Goal: Contribute content: Contribute content

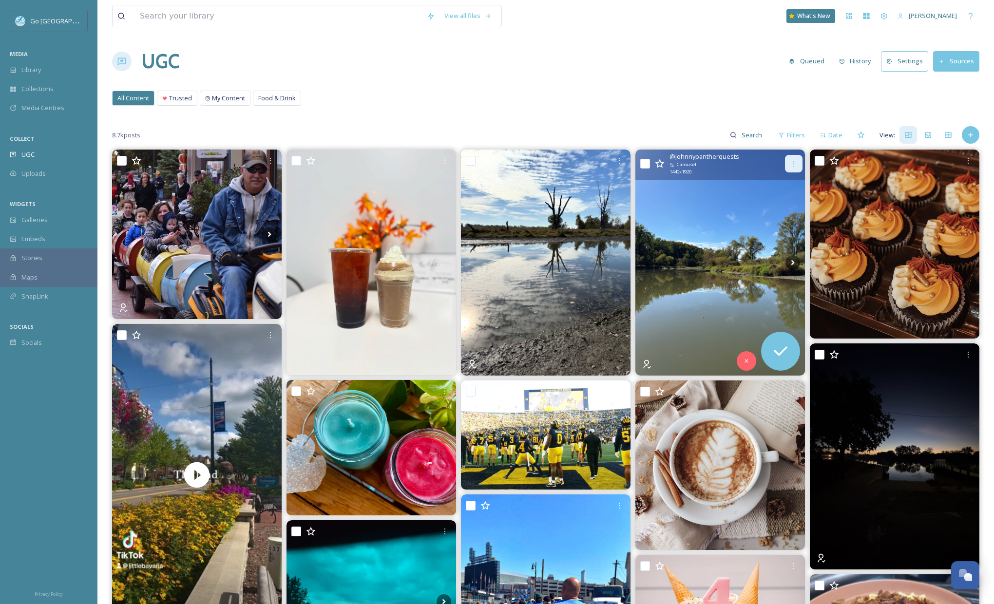
click at [792, 157] on div at bounding box center [794, 164] width 18 height 18
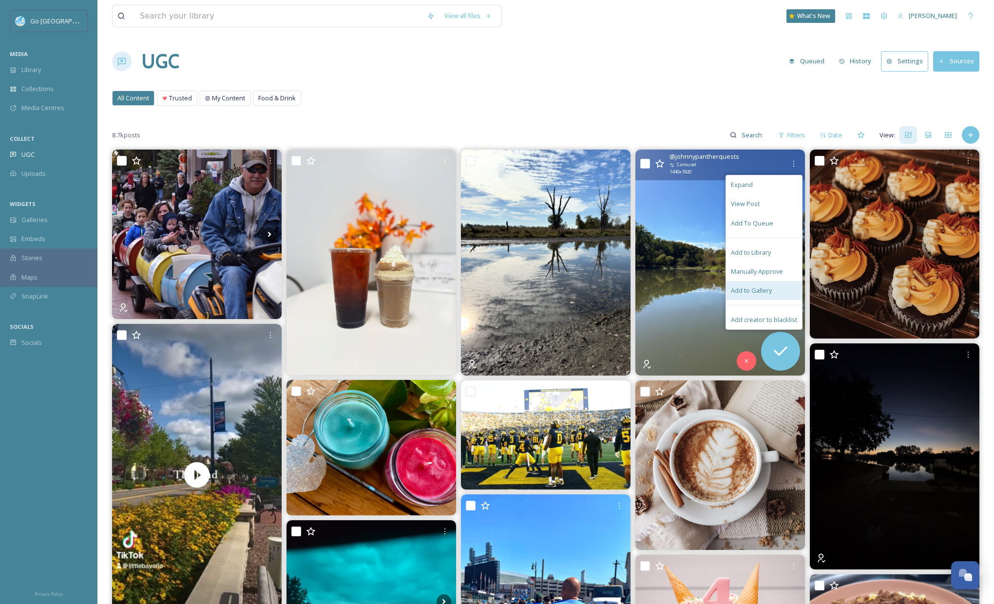
click at [756, 293] on span "Add to Gallery" at bounding box center [751, 290] width 41 height 9
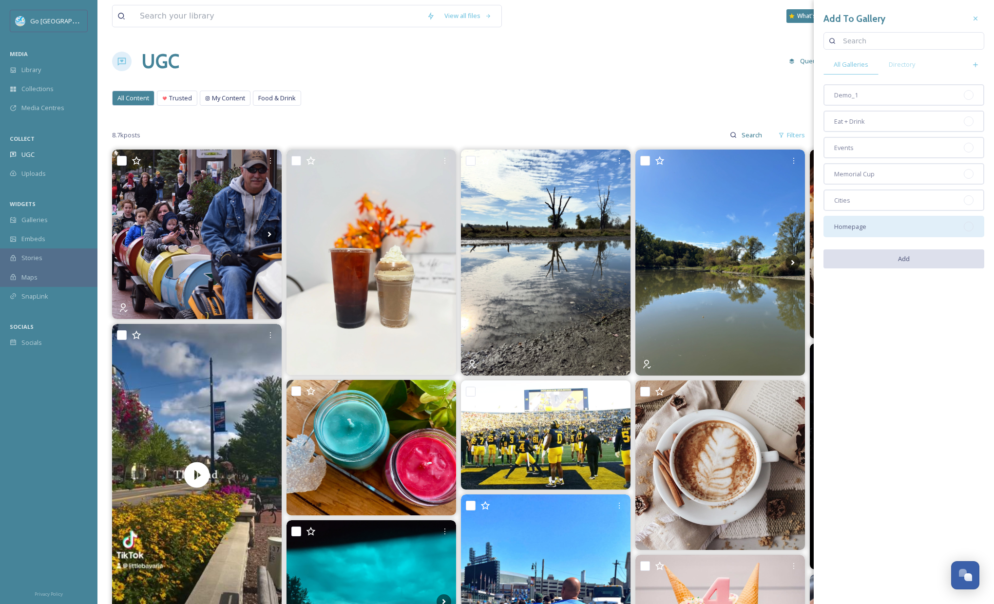
click at [851, 228] on span "Homepage" at bounding box center [850, 226] width 32 height 9
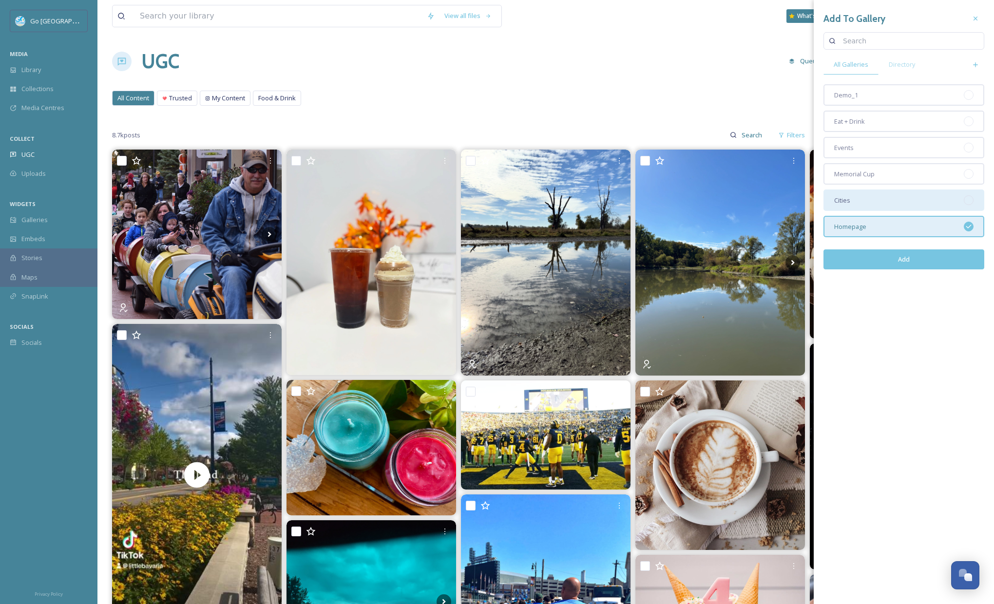
click at [864, 197] on div "Cities" at bounding box center [904, 200] width 161 height 21
click at [892, 251] on button "Add" at bounding box center [904, 260] width 161 height 20
click at [559, 93] on div "All Content Trusted My Content Food & Drink All Content Trusted My Content Food…" at bounding box center [545, 101] width 867 height 20
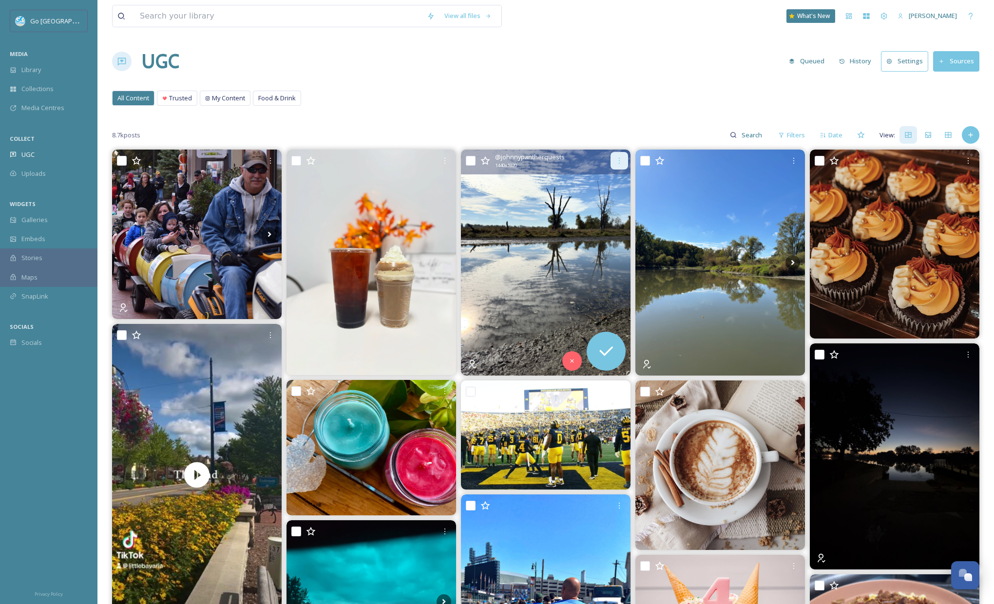
click at [614, 157] on div at bounding box center [620, 161] width 18 height 18
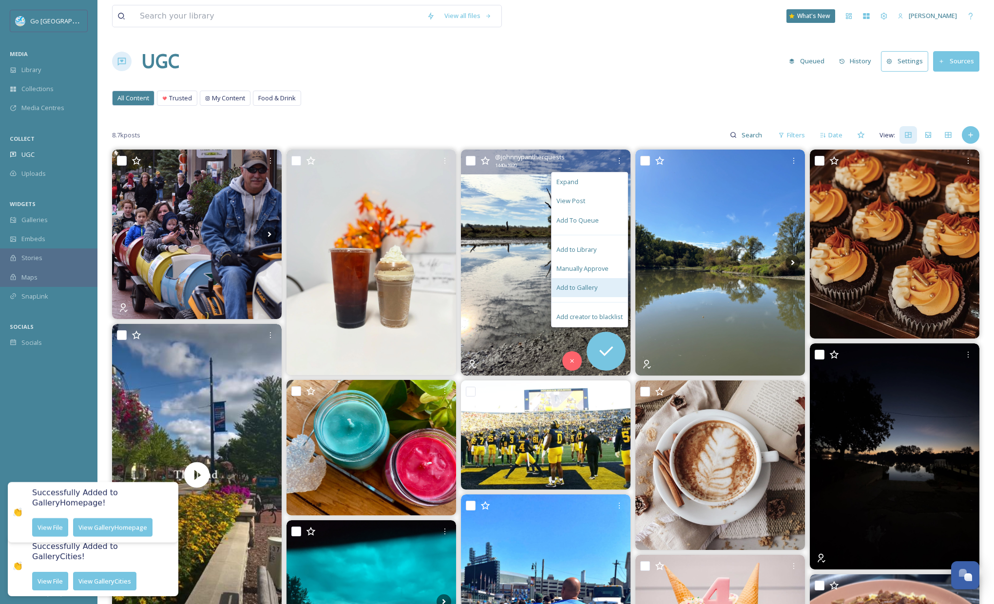
click at [580, 294] on div "Add to Gallery" at bounding box center [590, 287] width 76 height 19
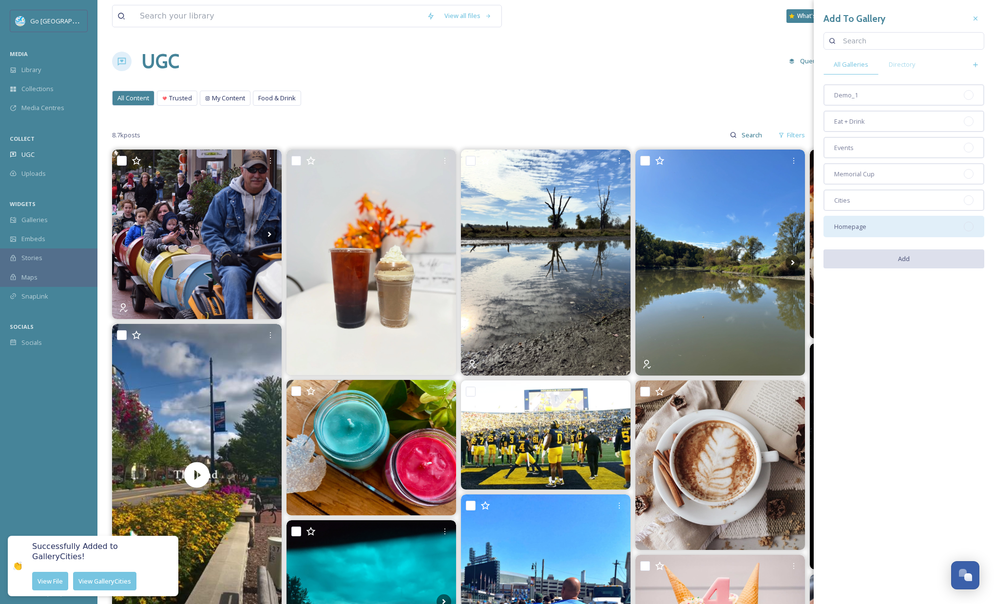
click at [892, 227] on div "Homepage" at bounding box center [904, 226] width 161 height 21
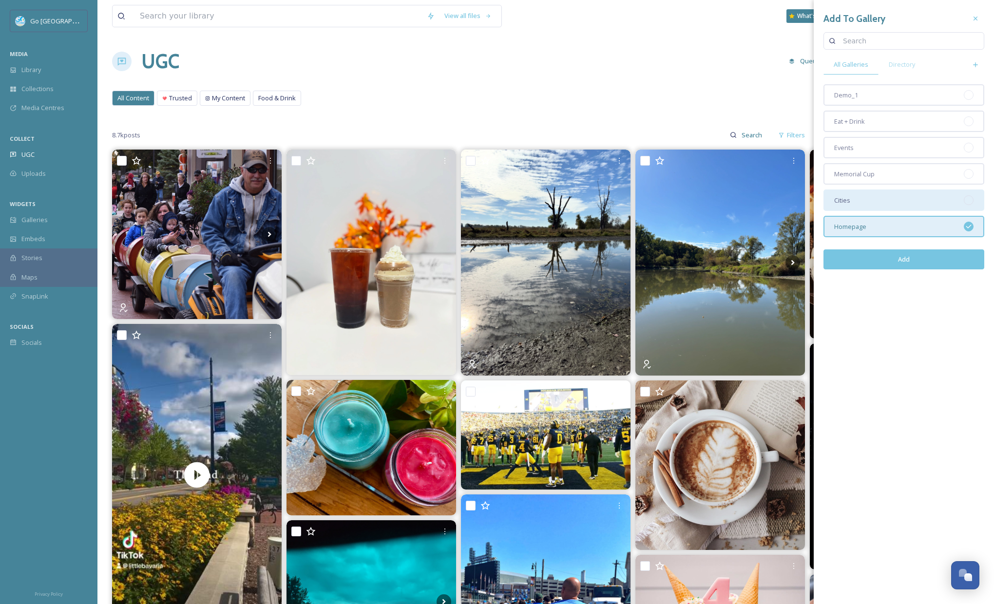
click at [874, 202] on div "Cities" at bounding box center [904, 200] width 161 height 21
click at [884, 260] on button "Add" at bounding box center [904, 260] width 161 height 20
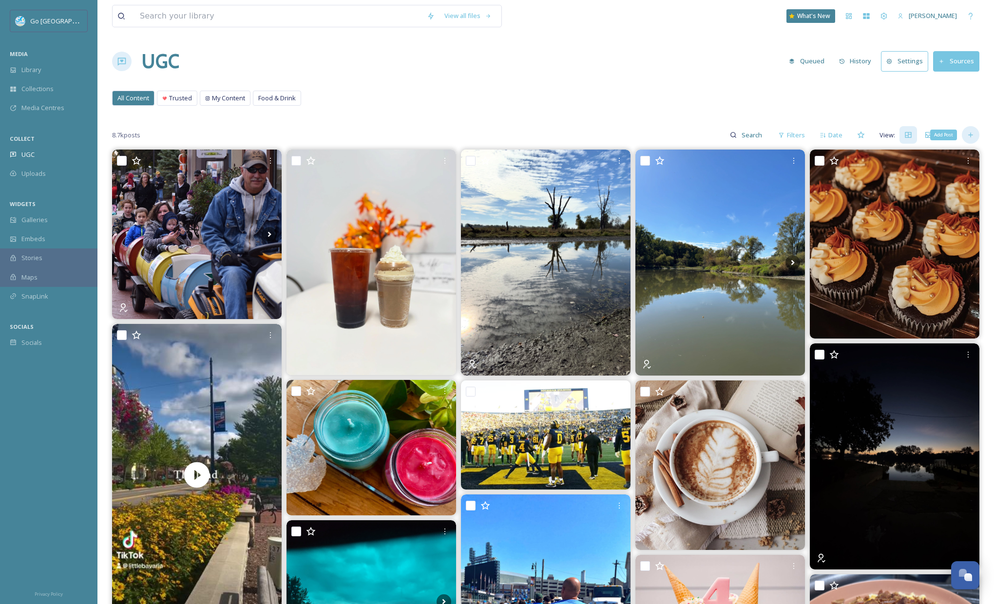
click at [976, 137] on div "Add Post" at bounding box center [971, 135] width 18 height 18
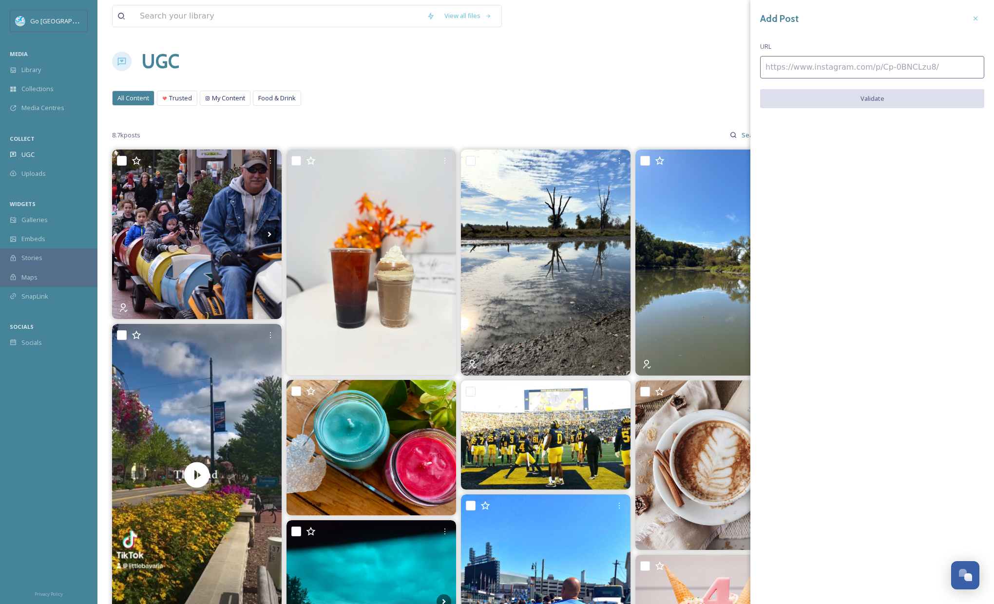
click at [857, 71] on input at bounding box center [872, 67] width 224 height 22
paste input "[URL][DOMAIN_NAME]"
type input "[URL][DOMAIN_NAME]"
click at [898, 97] on button "Validate" at bounding box center [872, 99] width 224 height 20
click at [930, 101] on button "Add Post" at bounding box center [872, 99] width 224 height 20
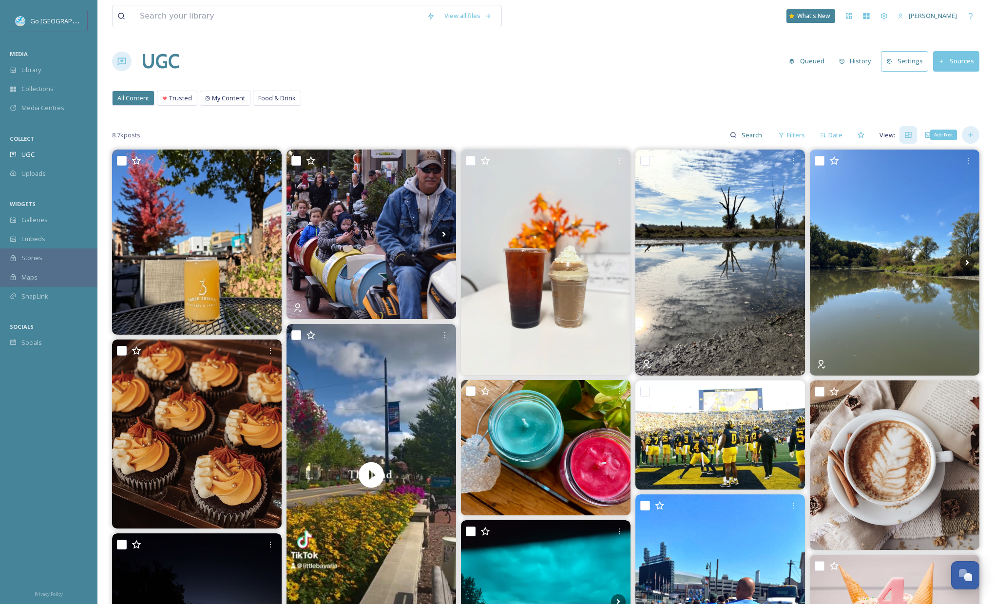
click at [966, 136] on div "Add Post" at bounding box center [971, 135] width 18 height 18
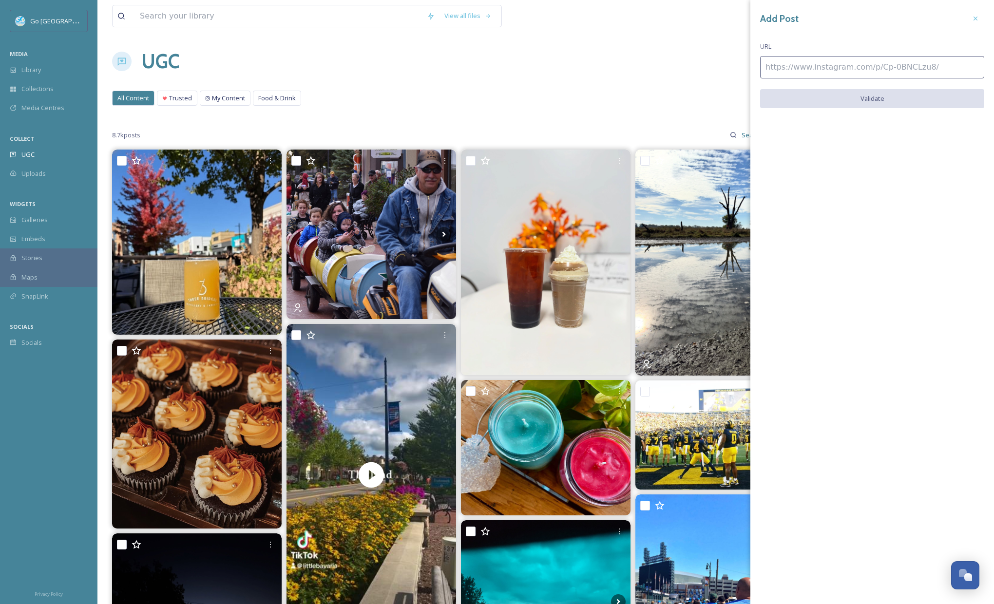
click at [800, 66] on input at bounding box center [872, 67] width 224 height 22
paste input "[URL][DOMAIN_NAME]"
type input "[URL][DOMAIN_NAME]"
click at [925, 98] on button "Validate" at bounding box center [872, 99] width 224 height 20
click at [897, 100] on button "Add Post" at bounding box center [872, 99] width 224 height 20
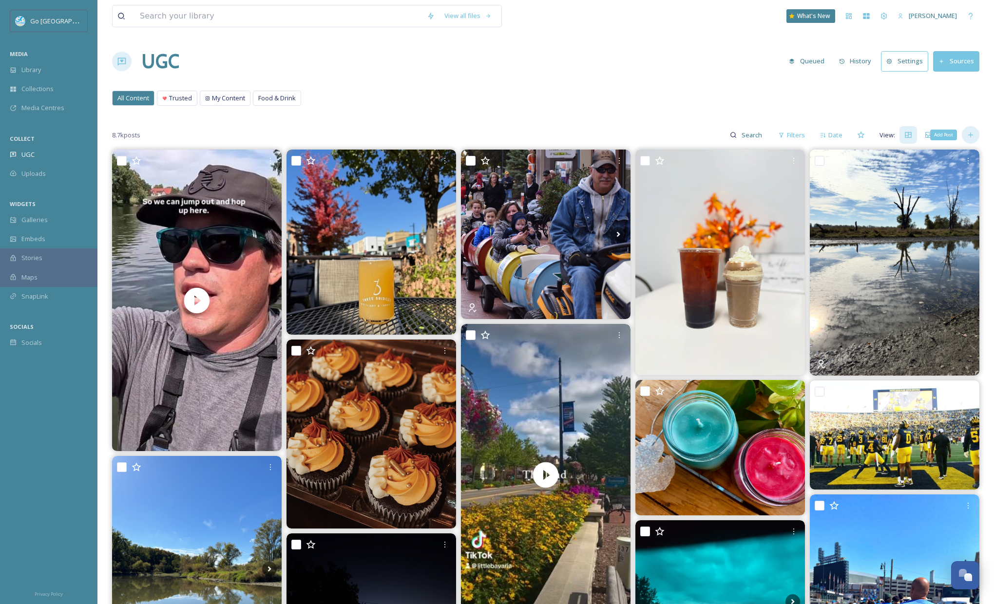
click at [971, 130] on div "Add Post" at bounding box center [971, 135] width 18 height 18
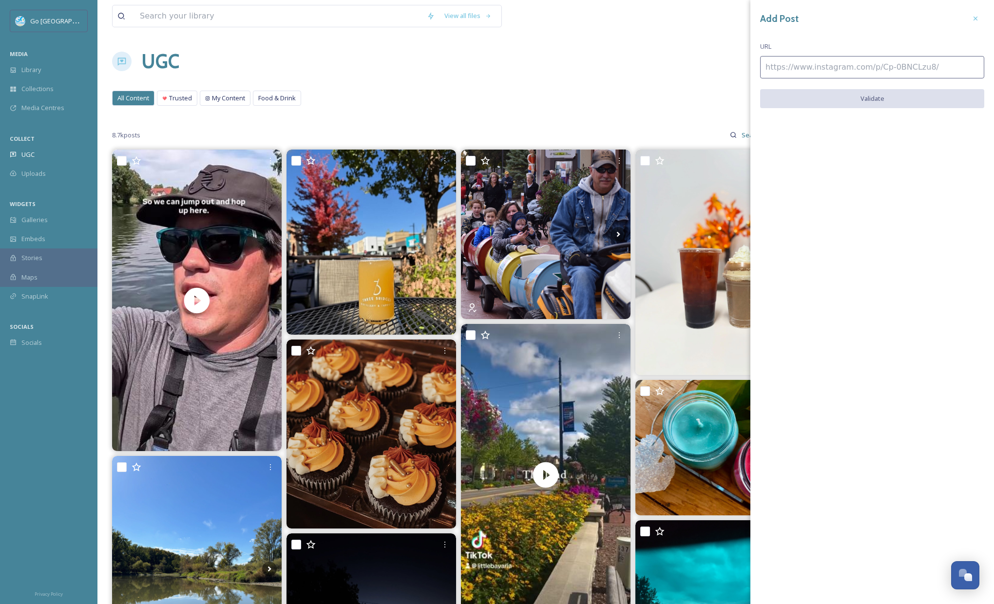
click at [787, 58] on input at bounding box center [872, 67] width 224 height 22
paste input "[URL][DOMAIN_NAME]"
type input "[URL][DOMAIN_NAME]"
click at [870, 96] on button "Validate" at bounding box center [872, 99] width 224 height 20
click at [872, 97] on button "Add Post" at bounding box center [872, 99] width 224 height 20
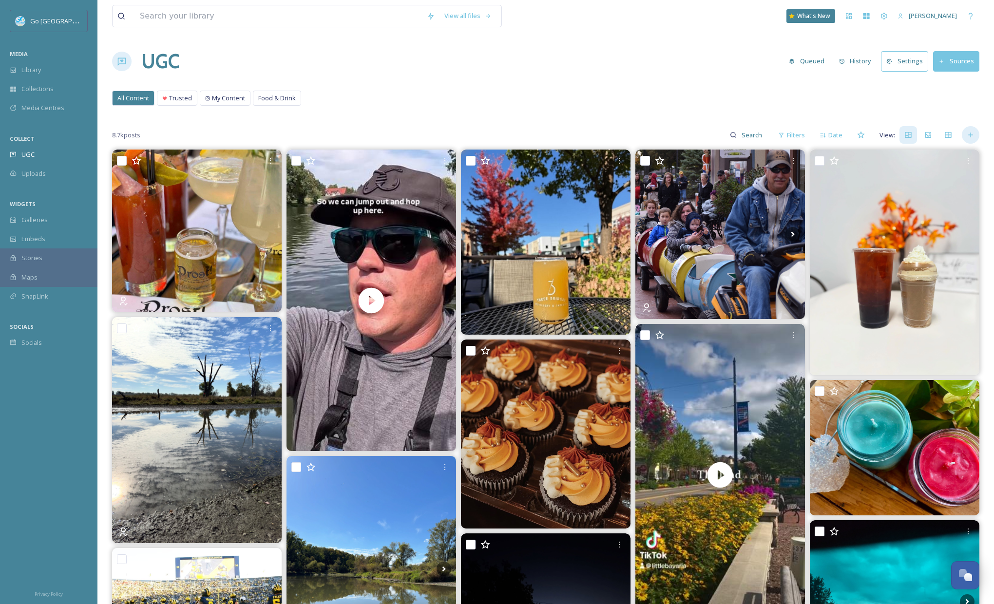
click at [971, 137] on icon at bounding box center [971, 135] width 8 height 8
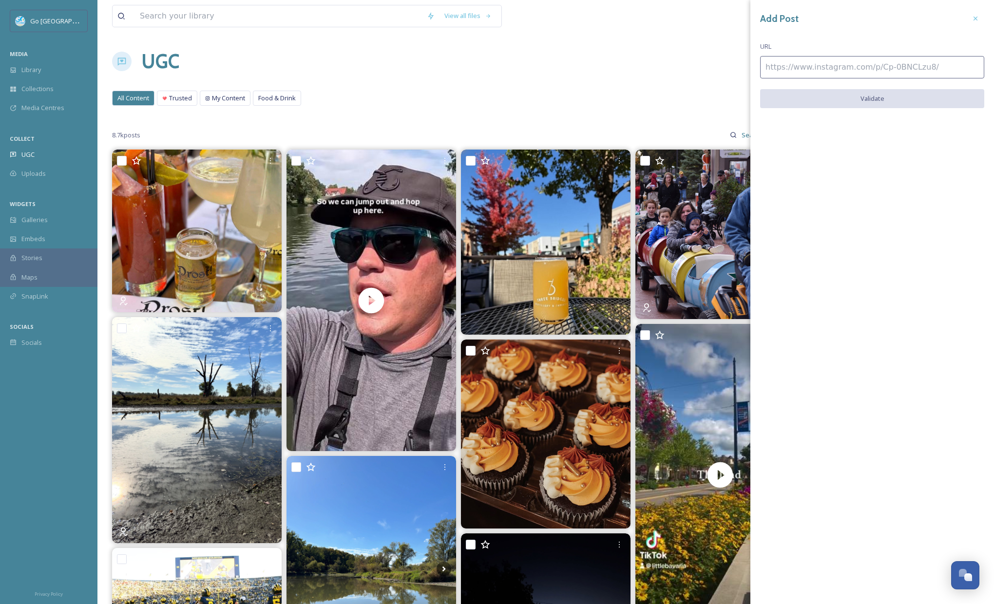
click at [823, 58] on input at bounding box center [872, 67] width 224 height 22
paste input "[URL][DOMAIN_NAME]"
type input "[URL][DOMAIN_NAME]"
click at [874, 95] on button "Validate" at bounding box center [872, 99] width 224 height 20
click at [887, 99] on button "Add Post" at bounding box center [872, 99] width 224 height 20
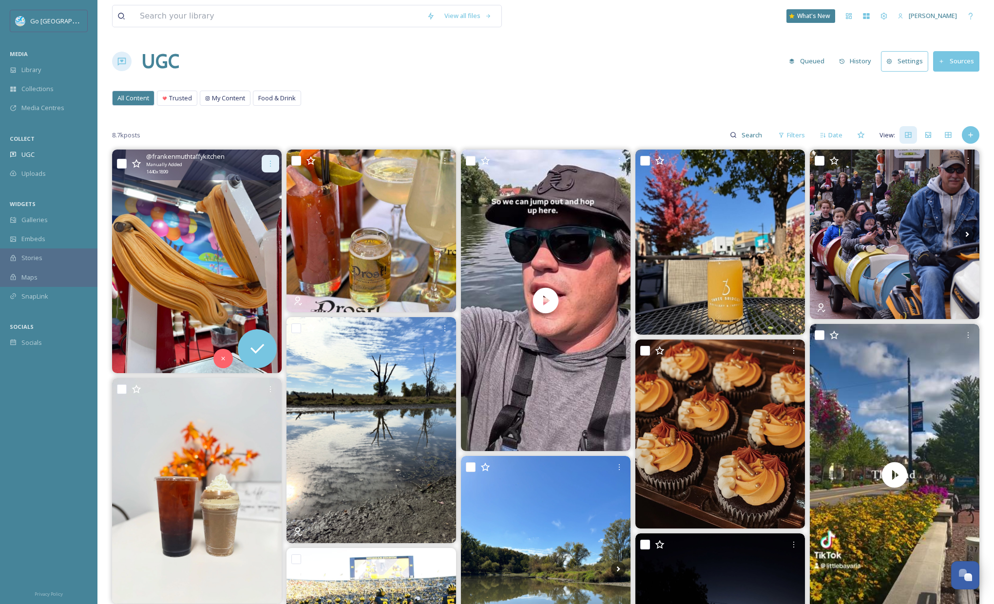
click at [273, 161] on icon at bounding box center [271, 164] width 8 height 8
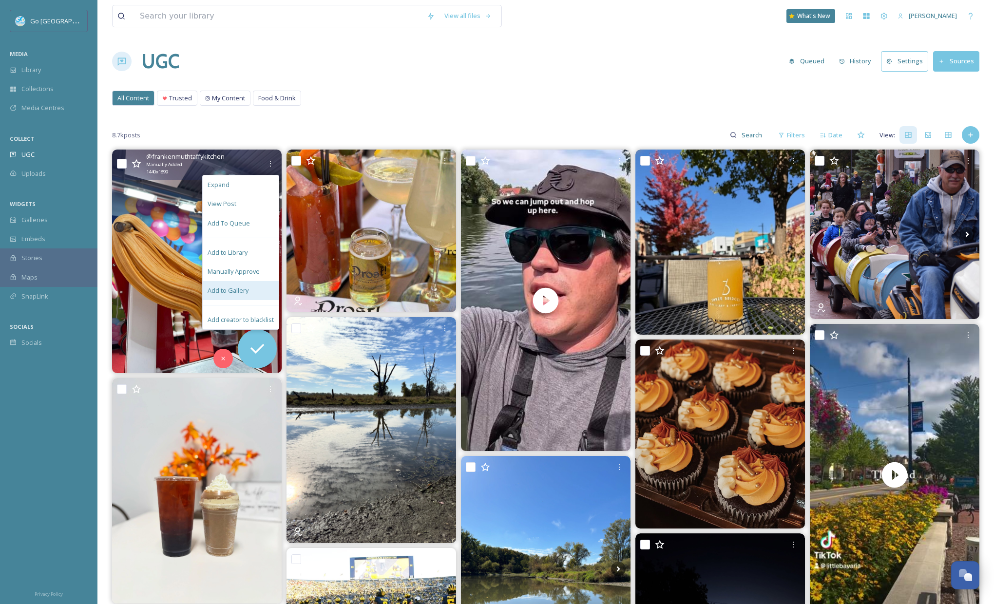
click at [244, 288] on span "Add to Gallery" at bounding box center [228, 290] width 41 height 9
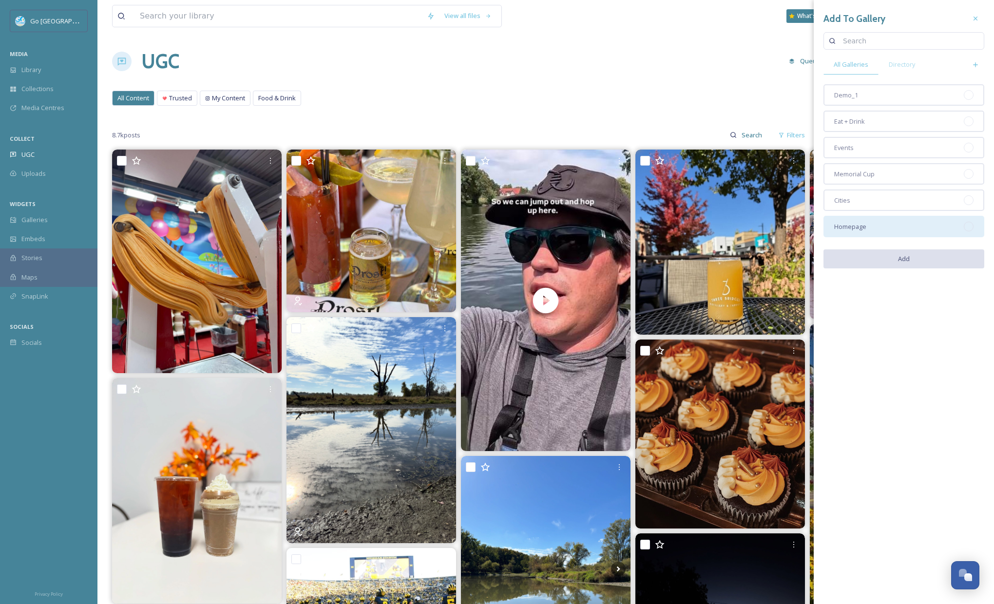
drag, startPoint x: 871, startPoint y: 231, endPoint x: 871, endPoint y: 220, distance: 11.7
click at [871, 231] on div "Homepage" at bounding box center [904, 226] width 161 height 21
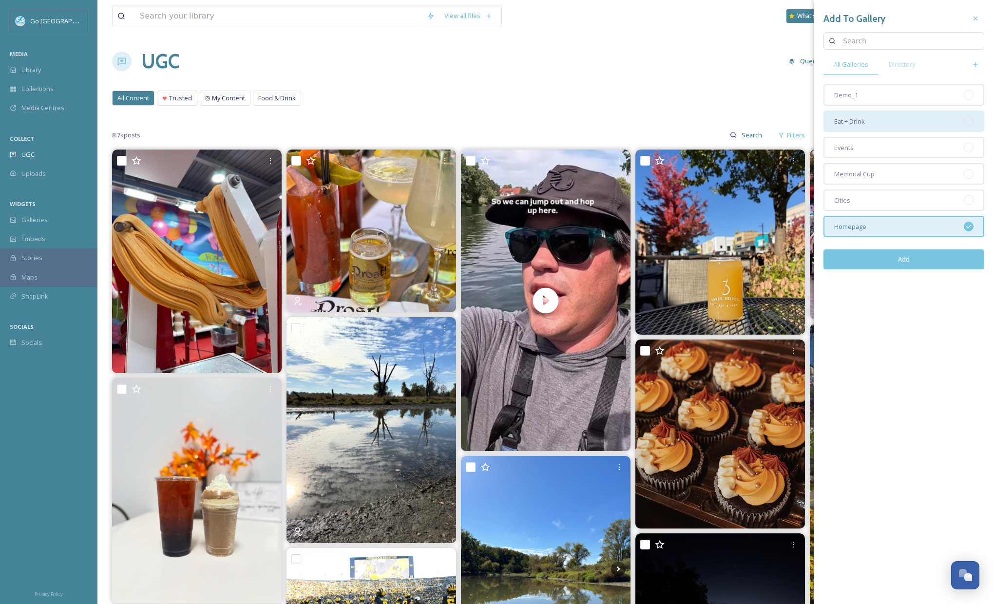
click at [860, 118] on span "Eat + Drink" at bounding box center [849, 121] width 31 height 9
click at [895, 261] on button "Add" at bounding box center [904, 260] width 161 height 20
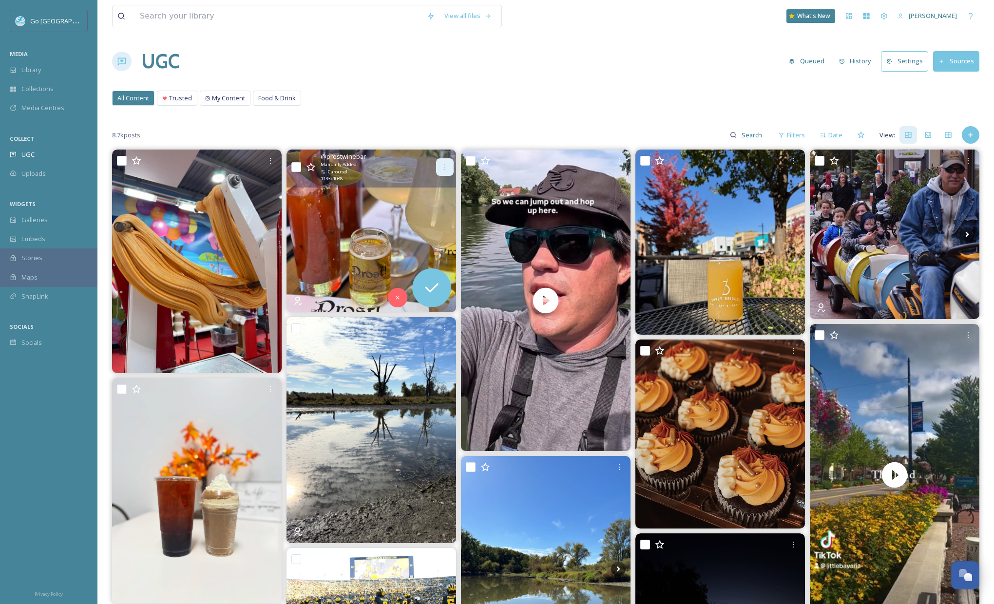
click at [444, 167] on icon at bounding box center [444, 167] width 1 height 6
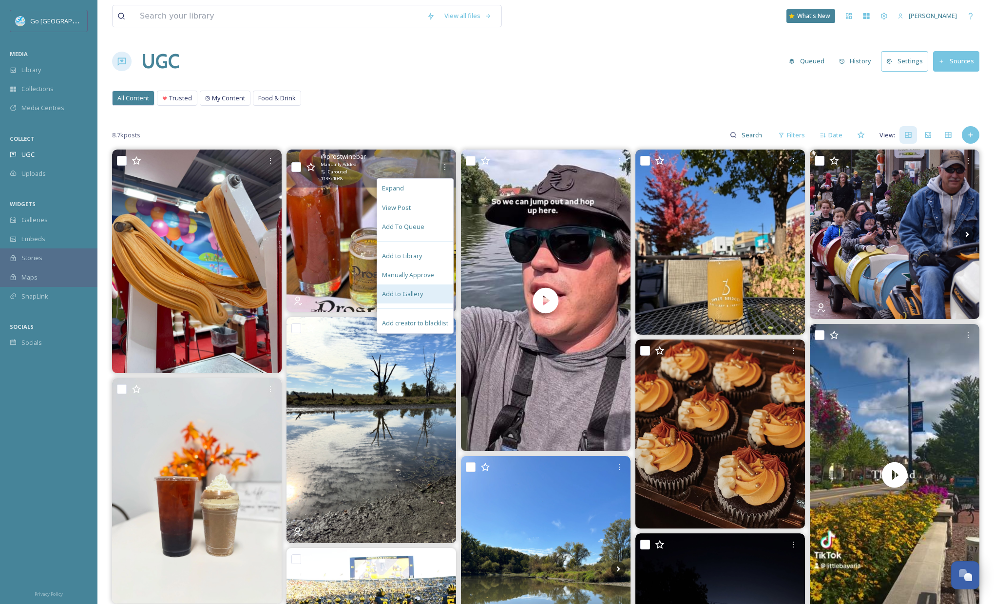
click at [410, 295] on span "Add to Gallery" at bounding box center [402, 293] width 41 height 9
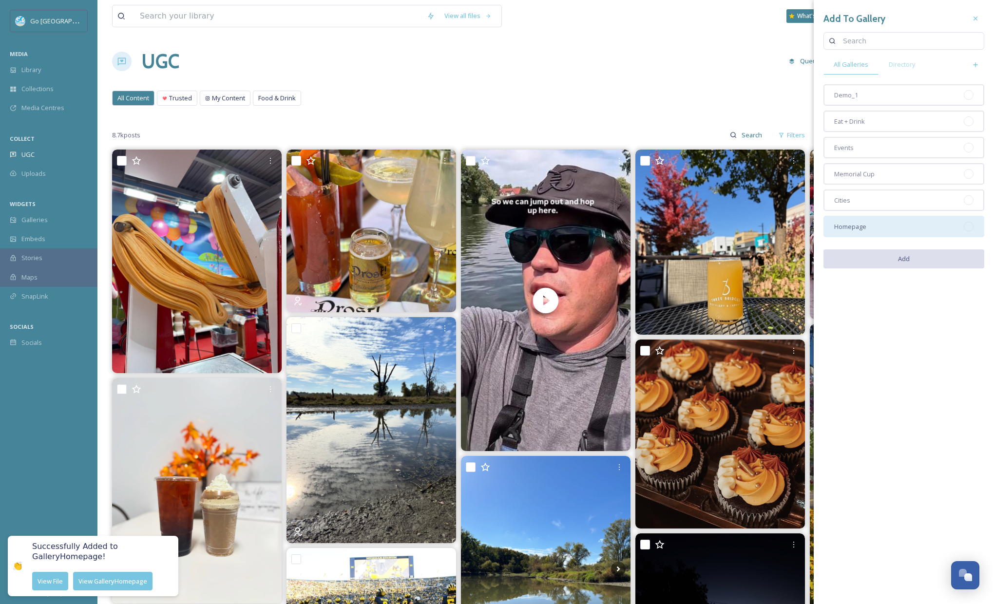
click at [856, 229] on span "Homepage" at bounding box center [850, 226] width 32 height 9
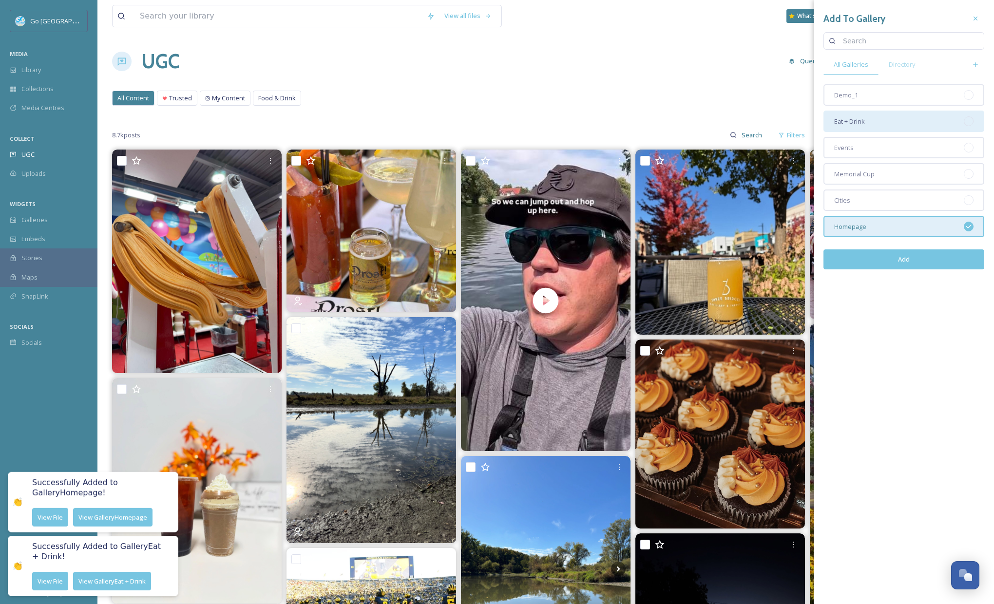
click at [855, 119] on span "Eat + Drink" at bounding box center [849, 121] width 31 height 9
click at [913, 266] on button "Add" at bounding box center [904, 260] width 161 height 20
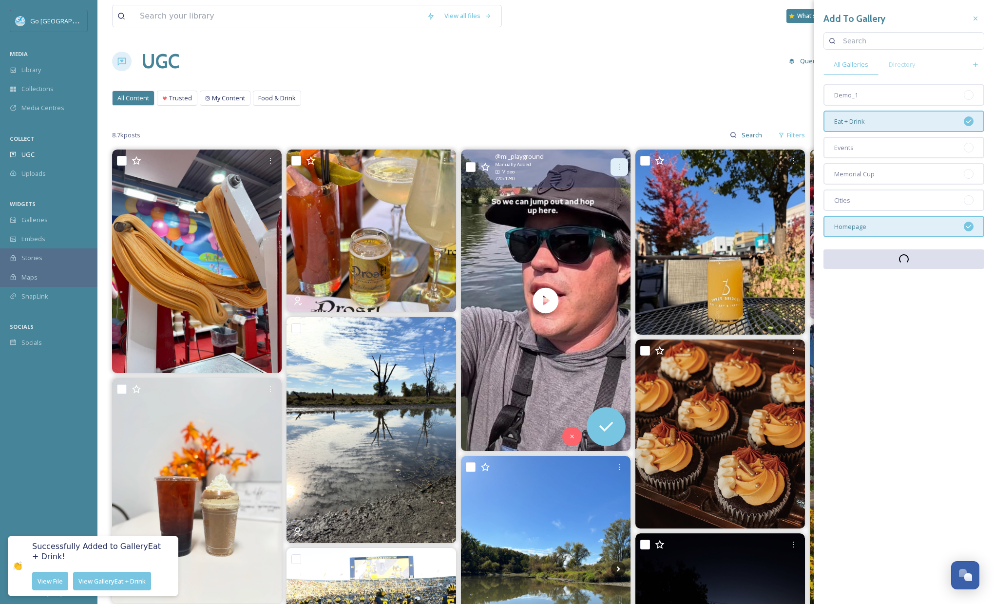
click at [615, 164] on icon at bounding box center [619, 167] width 8 height 8
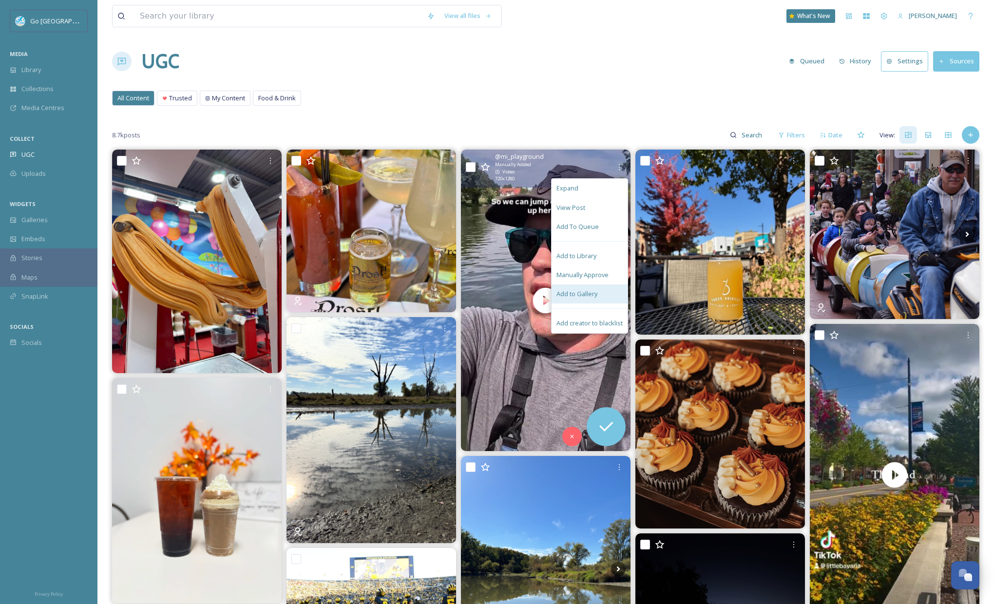
click at [608, 299] on div "Add to Gallery" at bounding box center [590, 294] width 76 height 19
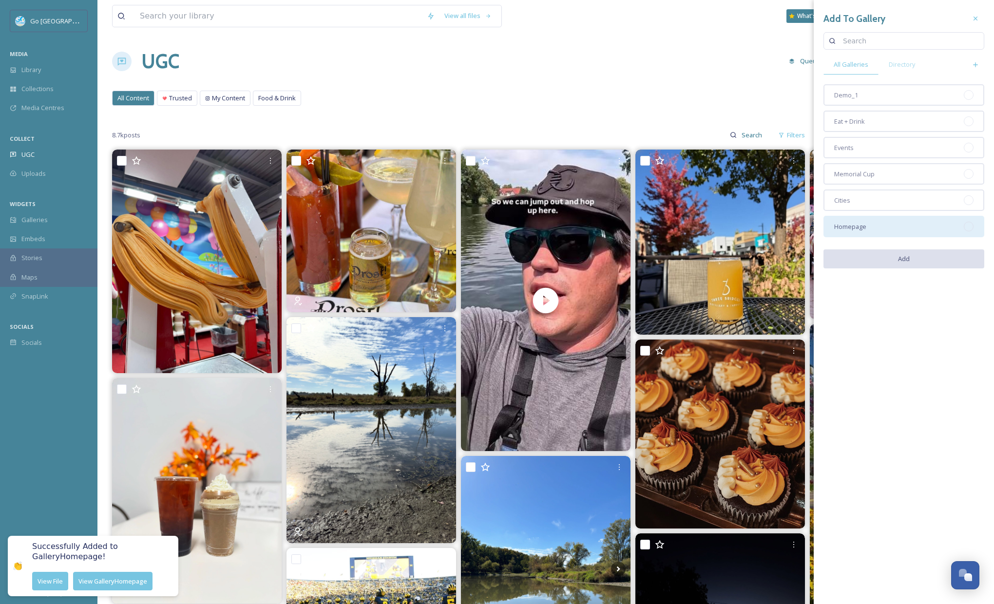
click at [850, 233] on div "Homepage" at bounding box center [904, 226] width 161 height 21
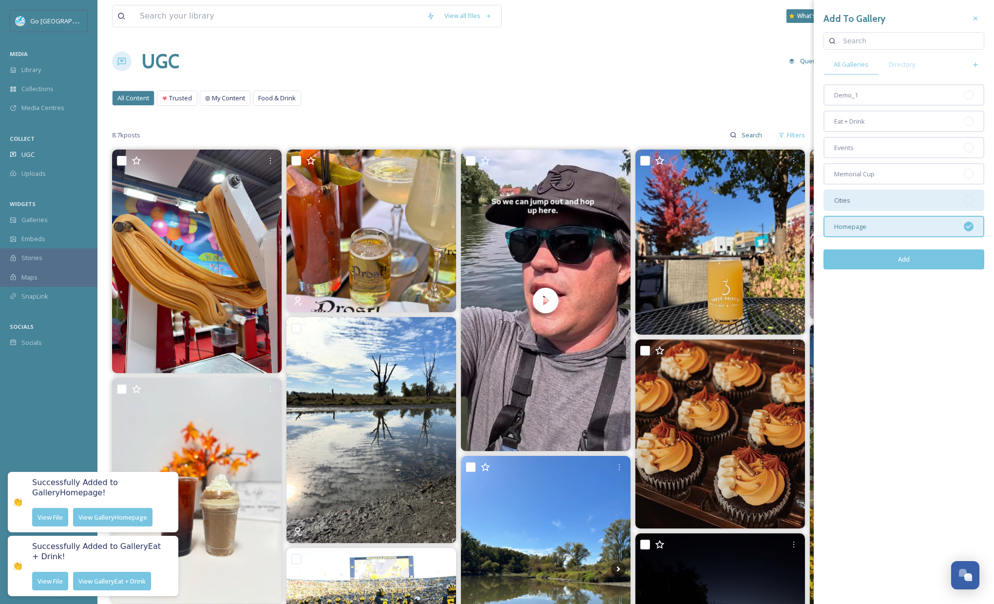
click at [849, 203] on span "Cities" at bounding box center [842, 200] width 16 height 9
click at [898, 260] on button "Add" at bounding box center [904, 260] width 161 height 20
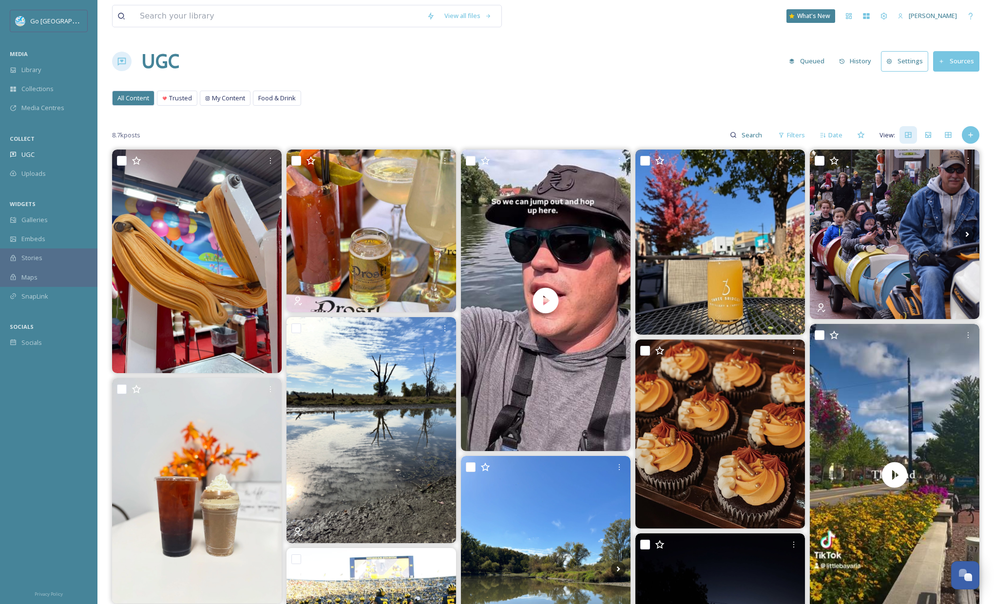
click at [650, 93] on div "All Content Trusted My Content Food & Drink All Content Trusted My Content Food…" at bounding box center [545, 101] width 867 height 20
click at [797, 163] on icon at bounding box center [794, 164] width 8 height 8
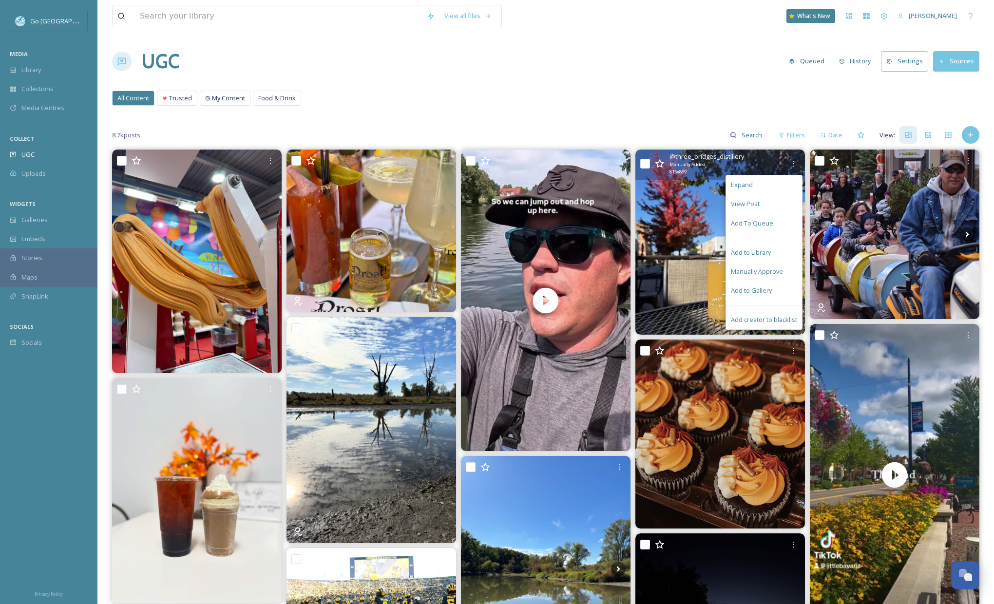
click at [768, 293] on span "Add to Gallery" at bounding box center [751, 290] width 41 height 9
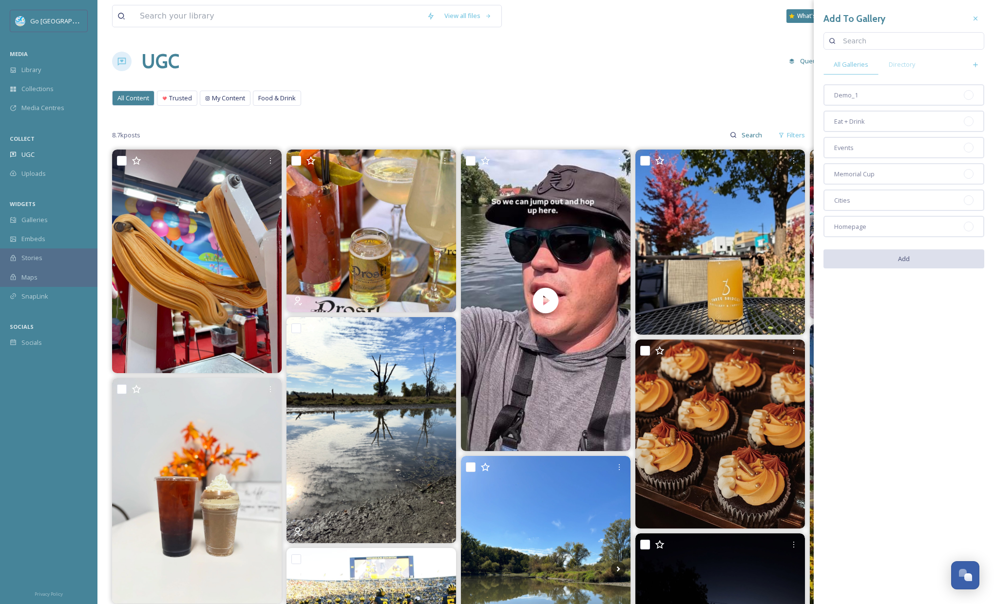
click at [872, 214] on div "Demo_1 Eat + Drink Events Memorial Cup Cities Homepage" at bounding box center [904, 160] width 161 height 153
click at [860, 111] on div "Eat + Drink" at bounding box center [904, 121] width 161 height 21
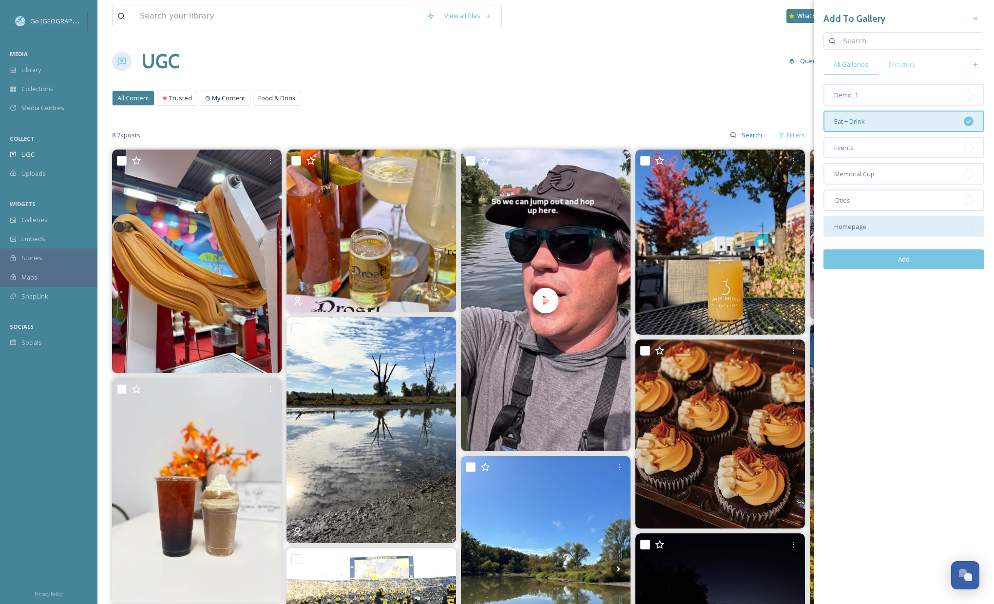
click at [886, 224] on div "Homepage" at bounding box center [904, 226] width 161 height 21
click at [924, 250] on button "Add" at bounding box center [904, 260] width 161 height 20
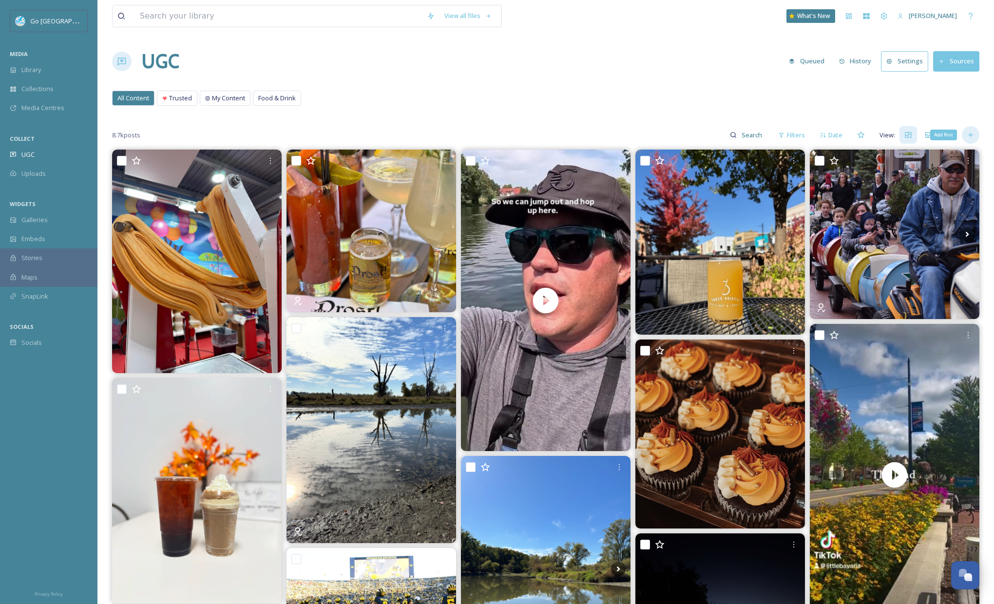
click at [972, 134] on icon at bounding box center [971, 135] width 8 height 8
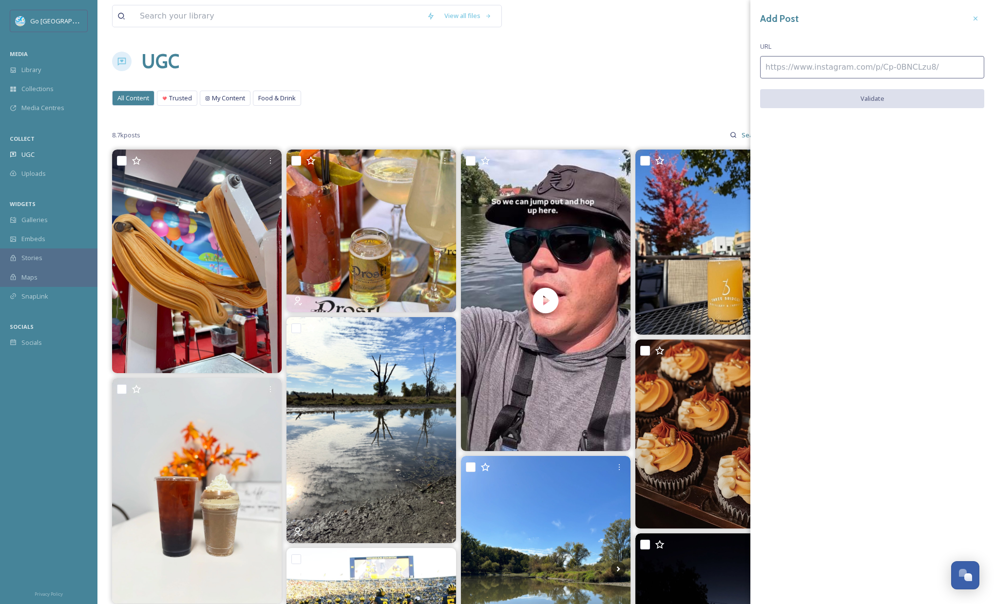
click at [847, 54] on div "Add Post URL Validate" at bounding box center [872, 66] width 244 height 133
click at [852, 55] on div "Add Post URL Validate" at bounding box center [872, 66] width 244 height 133
click at [866, 70] on input at bounding box center [872, 67] width 224 height 22
paste input "[URL][DOMAIN_NAME]"
type input "[URL][DOMAIN_NAME]"
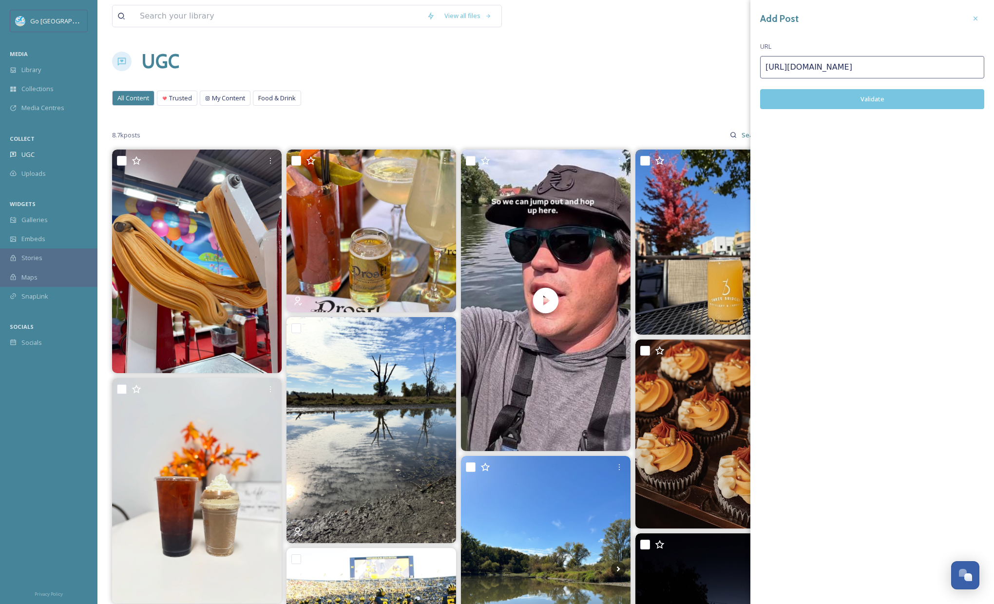
click at [915, 102] on button "Validate" at bounding box center [872, 99] width 224 height 20
click at [904, 102] on button "Add Post" at bounding box center [872, 99] width 224 height 20
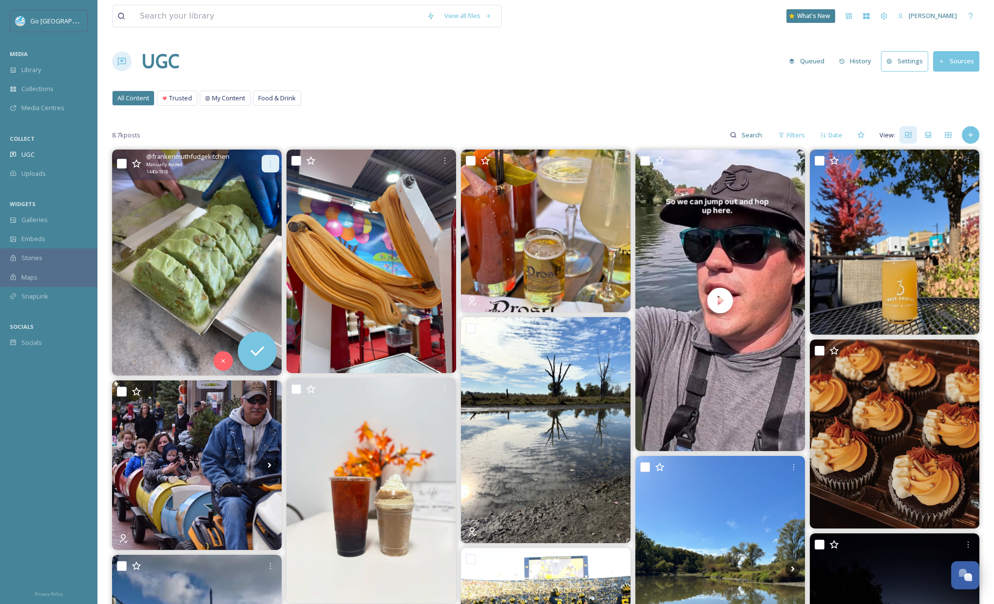
click at [270, 162] on icon at bounding box center [271, 164] width 8 height 8
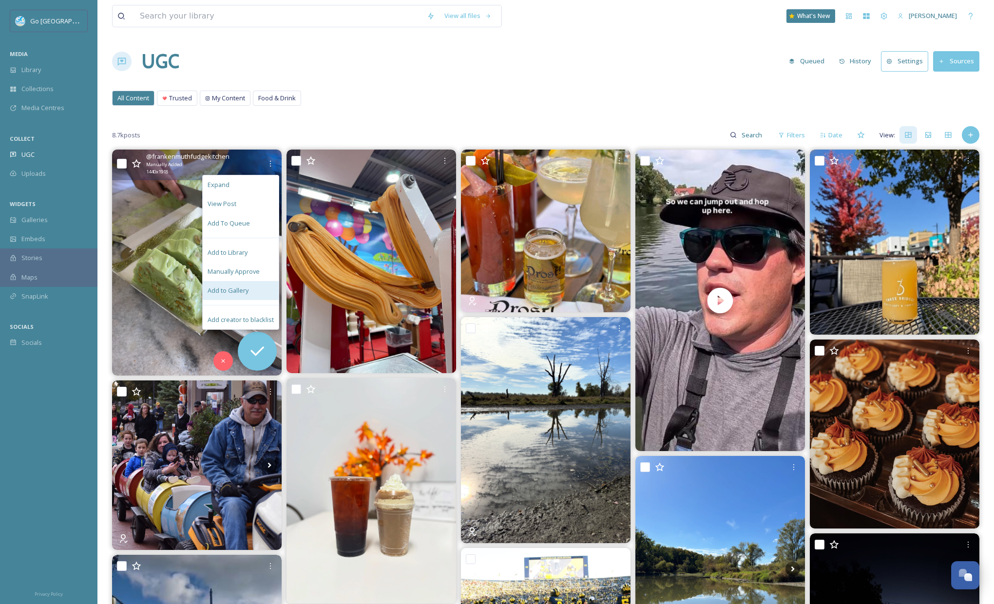
click at [248, 286] on div "Add to Gallery" at bounding box center [241, 290] width 76 height 19
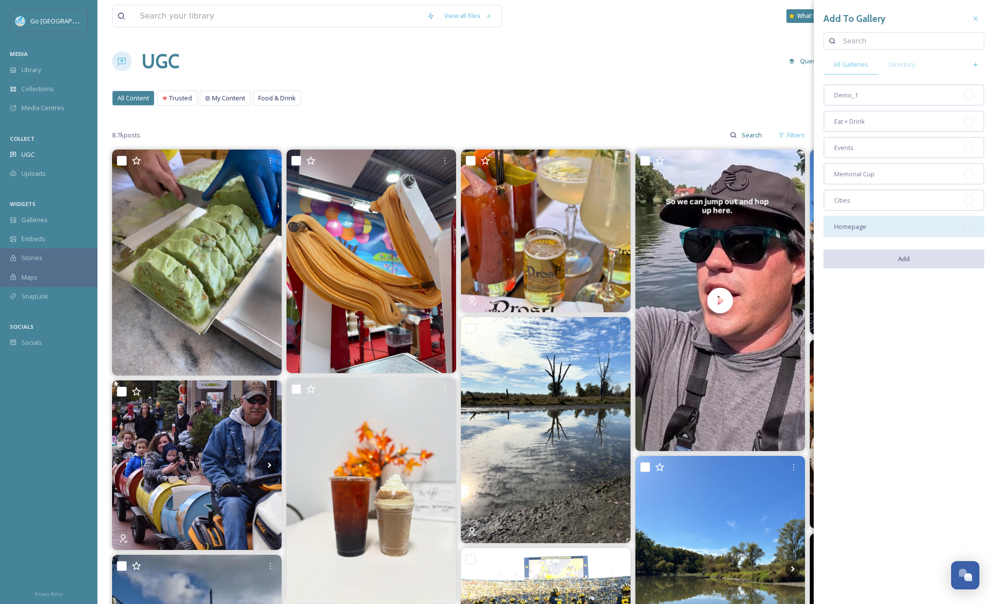
click at [882, 220] on div "Homepage" at bounding box center [904, 226] width 161 height 21
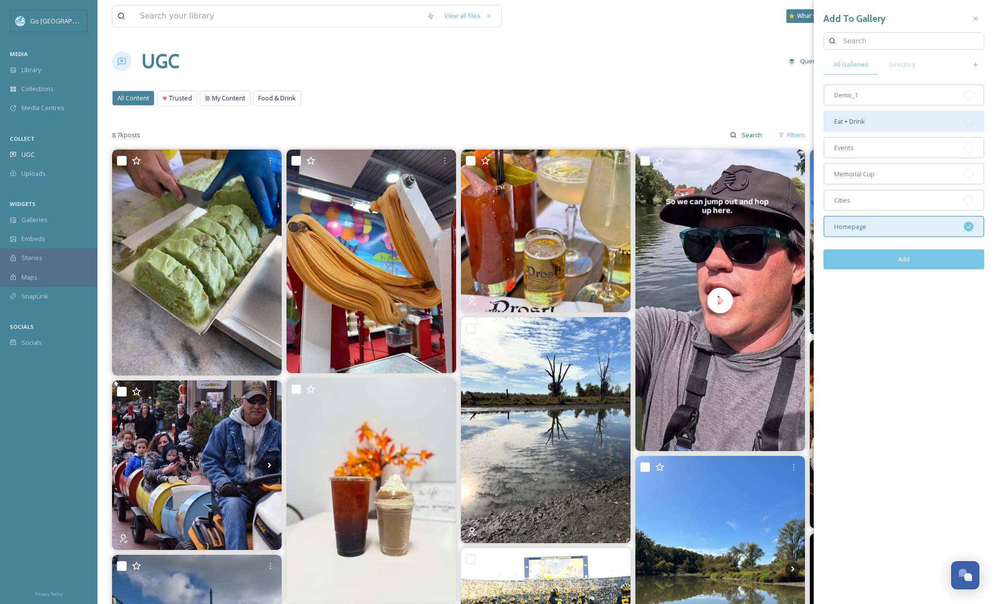
click at [850, 123] on span "Eat + Drink" at bounding box center [849, 121] width 31 height 9
click at [902, 262] on button "Add" at bounding box center [904, 260] width 161 height 20
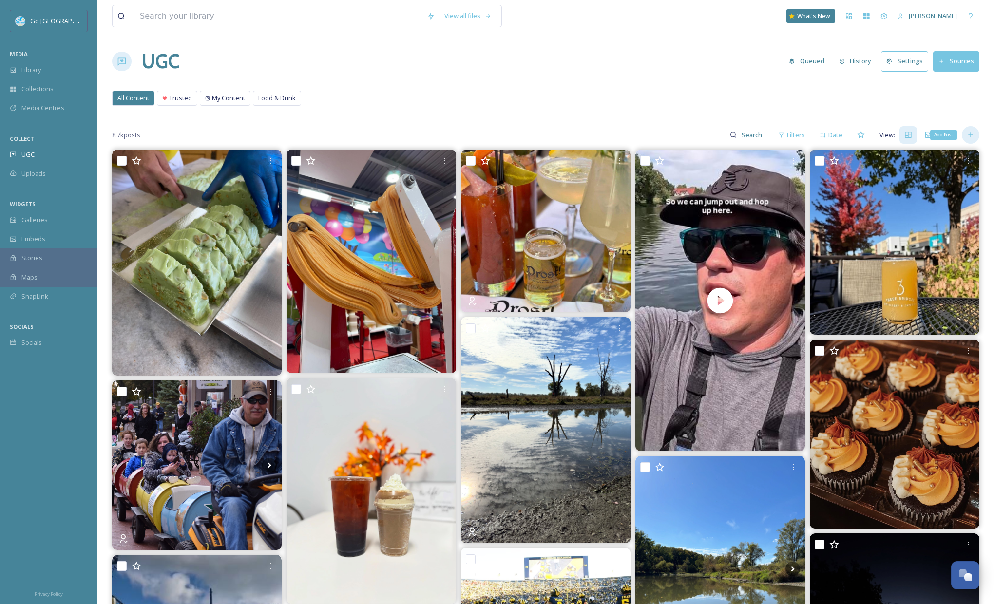
click at [973, 133] on icon at bounding box center [971, 135] width 8 height 8
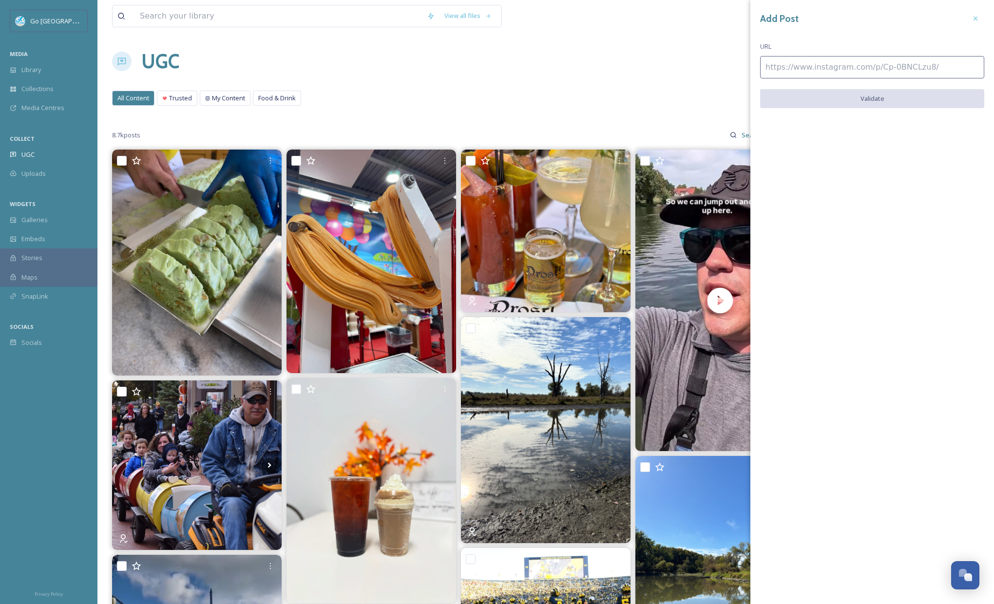
click at [857, 66] on input at bounding box center [872, 67] width 224 height 22
paste input "[URL][DOMAIN_NAME]"
type input "[URL][DOMAIN_NAME]"
click at [881, 90] on button "Validate" at bounding box center [872, 99] width 224 height 20
click at [886, 97] on button "Add Post" at bounding box center [872, 99] width 224 height 20
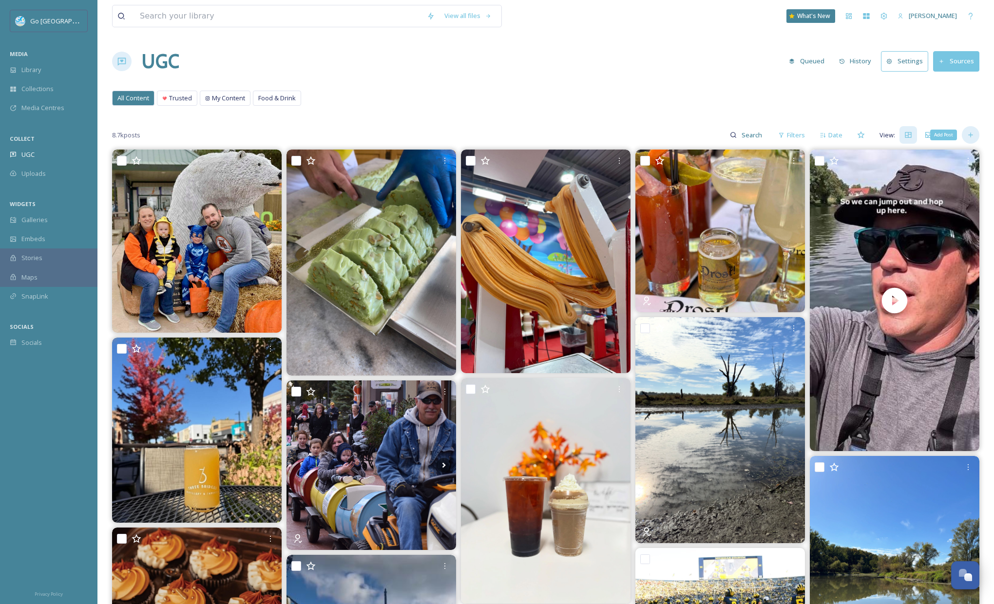
click at [965, 135] on div "Add Post" at bounding box center [971, 135] width 18 height 18
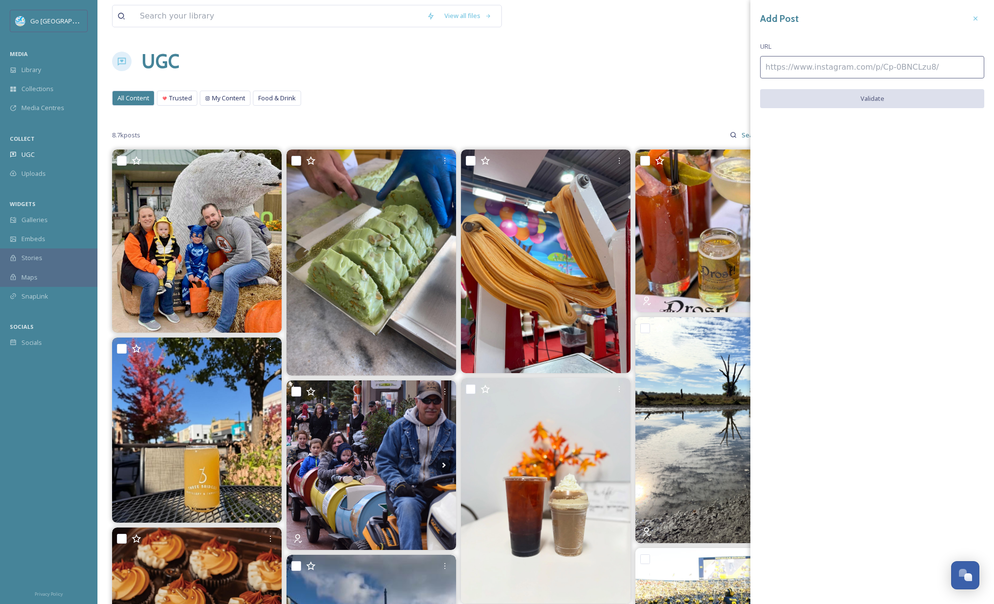
click at [887, 68] on input at bounding box center [872, 67] width 224 height 22
paste input "[URL][DOMAIN_NAME]"
type input "[URL][DOMAIN_NAME]"
click at [868, 102] on button "Validate" at bounding box center [872, 99] width 224 height 20
click at [886, 95] on button "Add Post" at bounding box center [872, 99] width 224 height 20
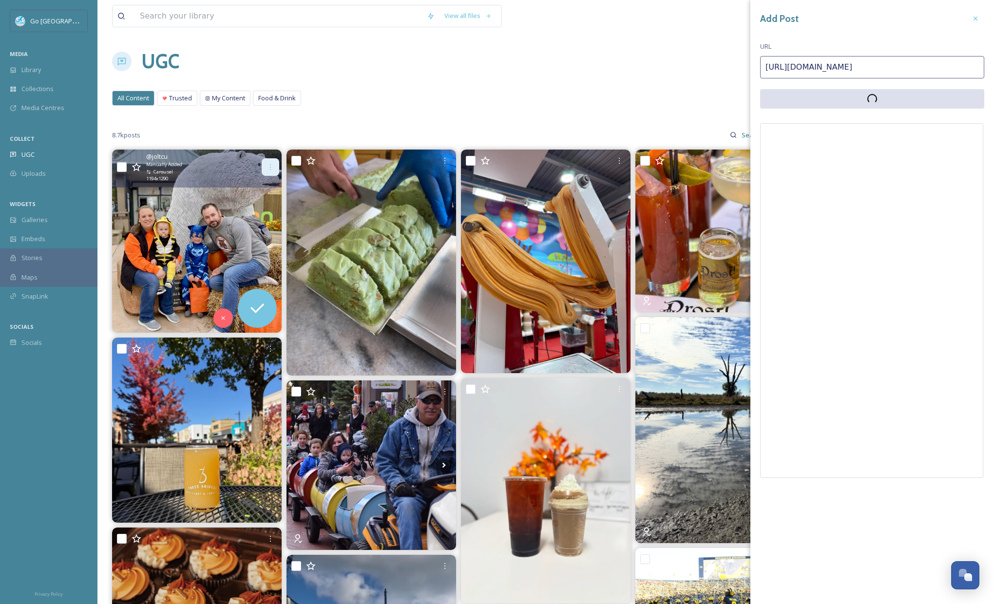
click at [269, 164] on icon at bounding box center [271, 167] width 8 height 8
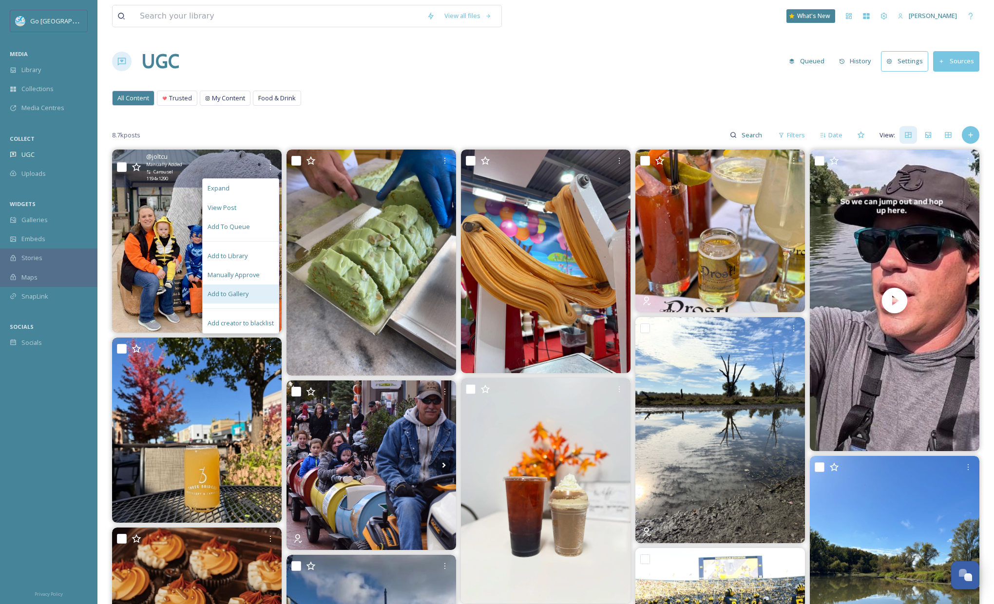
click at [256, 291] on div "Add to Gallery" at bounding box center [241, 294] width 76 height 19
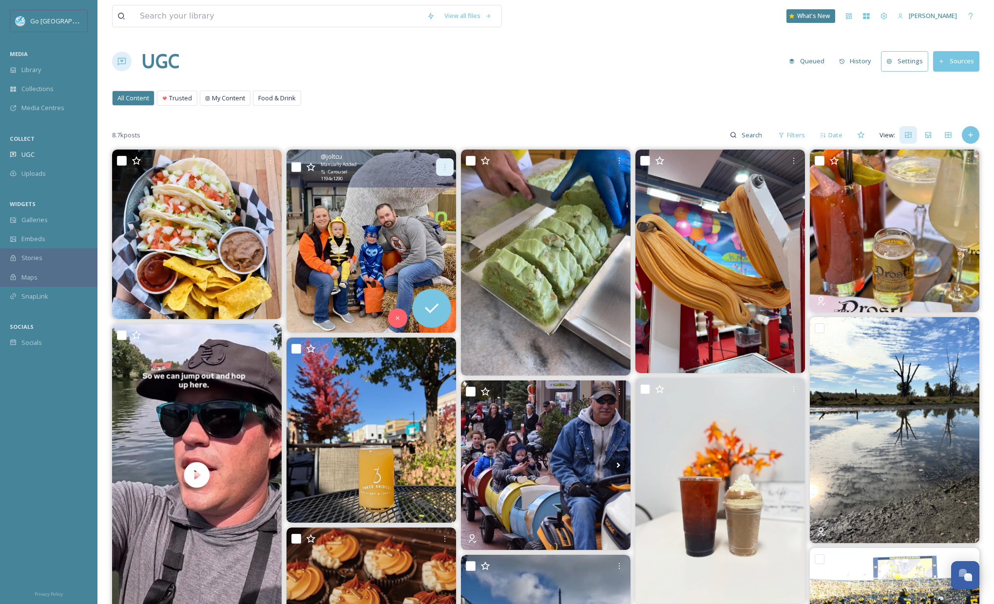
click at [442, 163] on icon at bounding box center [445, 167] width 8 height 8
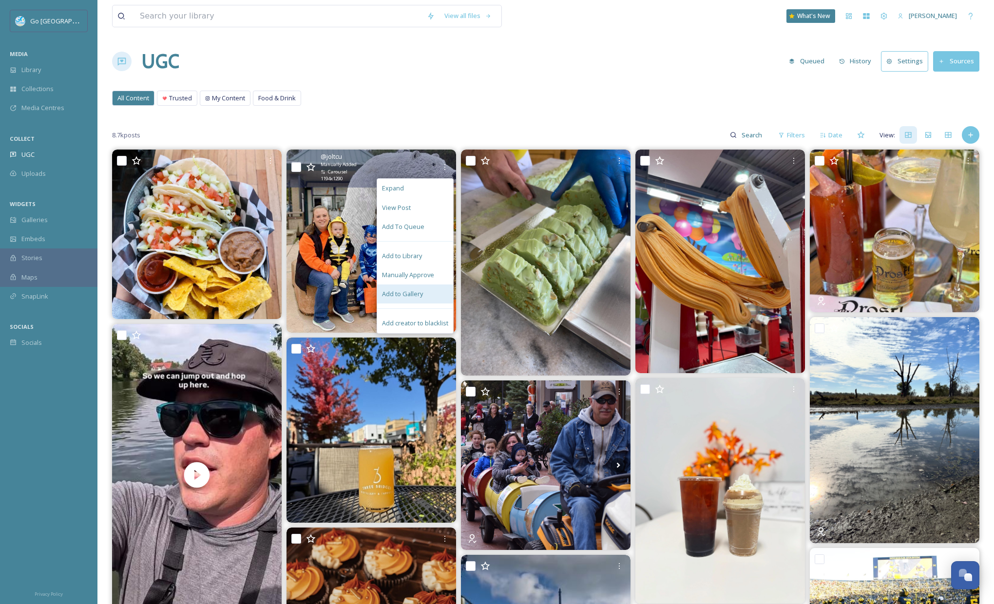
click at [410, 297] on span "Add to Gallery" at bounding box center [402, 293] width 41 height 9
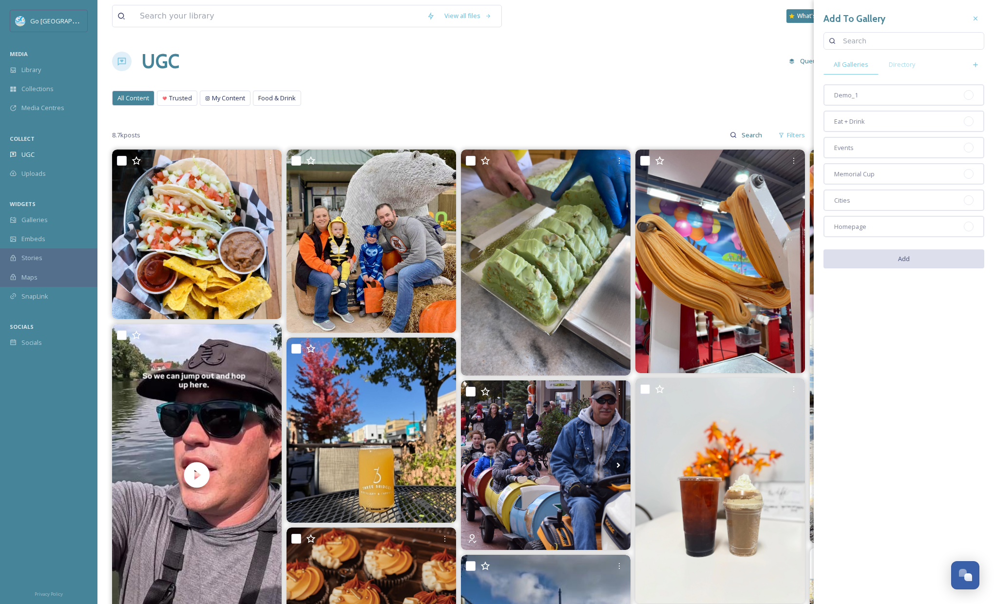
drag, startPoint x: 860, startPoint y: 223, endPoint x: 864, endPoint y: 162, distance: 60.5
click at [860, 223] on span "Homepage" at bounding box center [850, 226] width 32 height 9
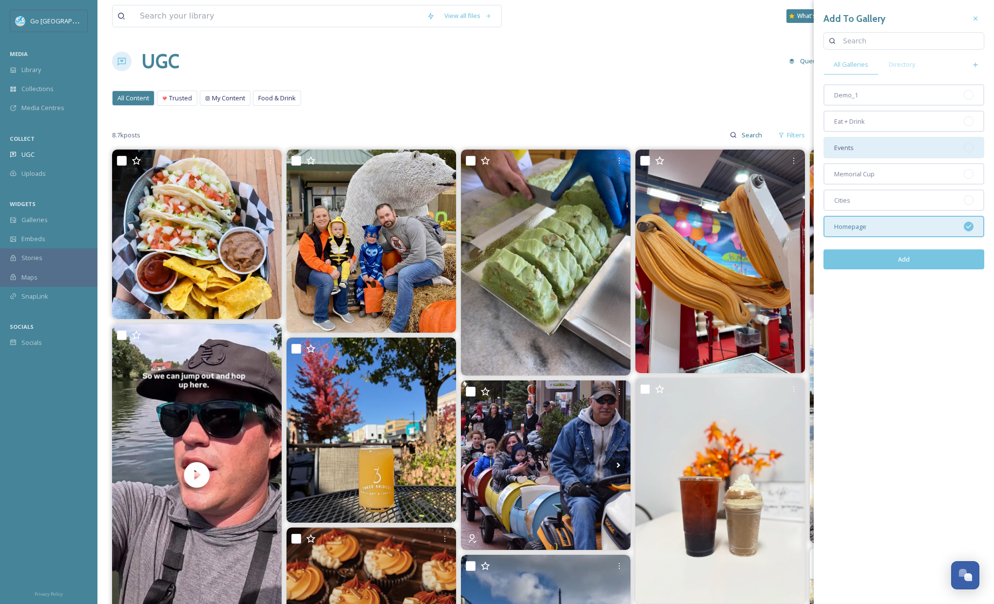
click at [861, 149] on div "Events" at bounding box center [904, 147] width 161 height 21
click at [904, 255] on button "Add" at bounding box center [904, 260] width 161 height 20
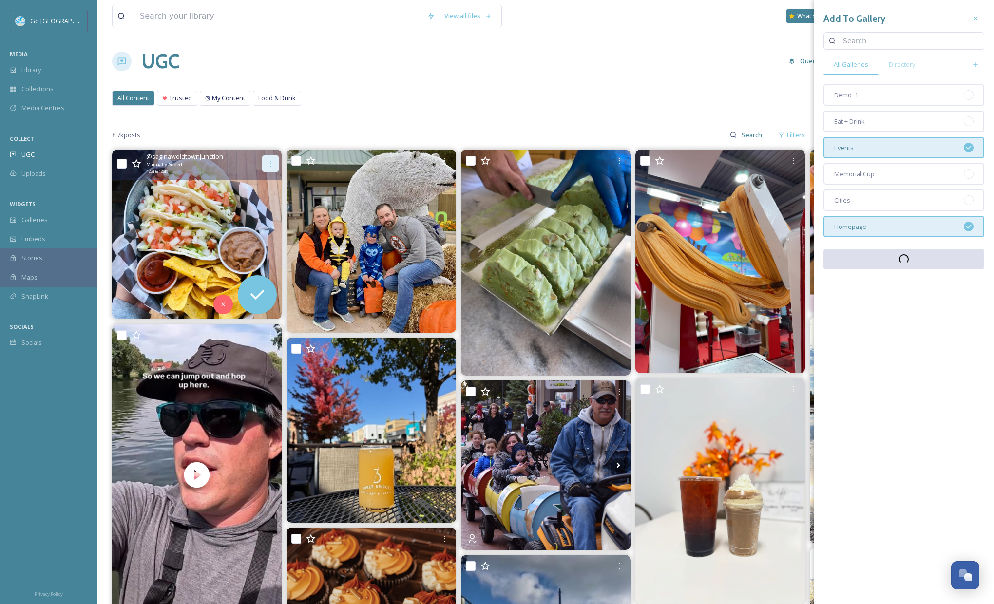
click at [270, 163] on icon at bounding box center [270, 164] width 1 height 6
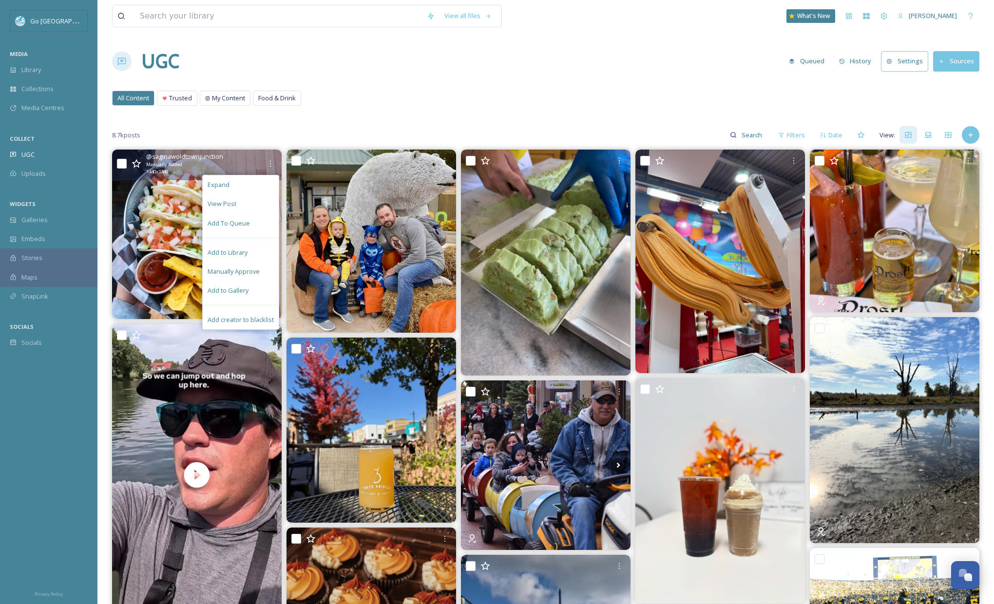
drag, startPoint x: 246, startPoint y: 285, endPoint x: 413, endPoint y: 260, distance: 169.0
click at [246, 285] on div "Add to Gallery" at bounding box center [241, 290] width 76 height 19
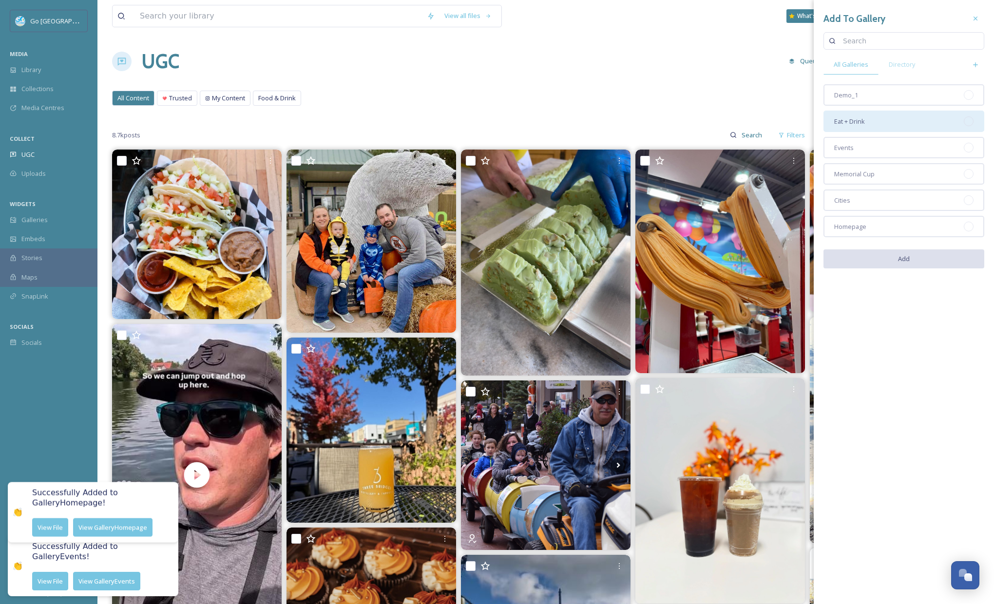
click at [883, 124] on div "Eat + Drink" at bounding box center [904, 121] width 161 height 21
click at [907, 260] on button "Add" at bounding box center [904, 260] width 161 height 20
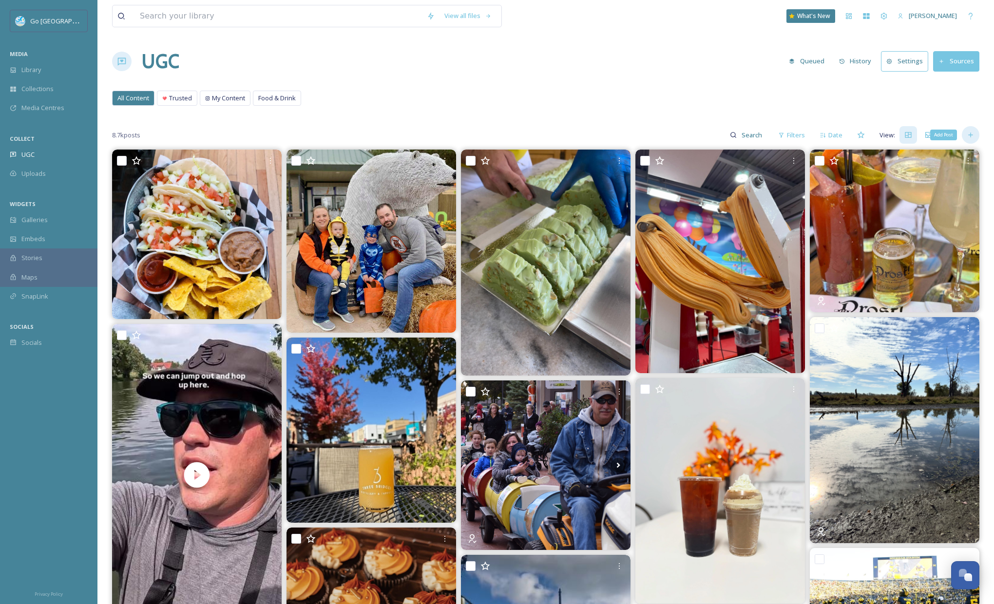
click at [977, 132] on div "Add Post" at bounding box center [971, 135] width 18 height 18
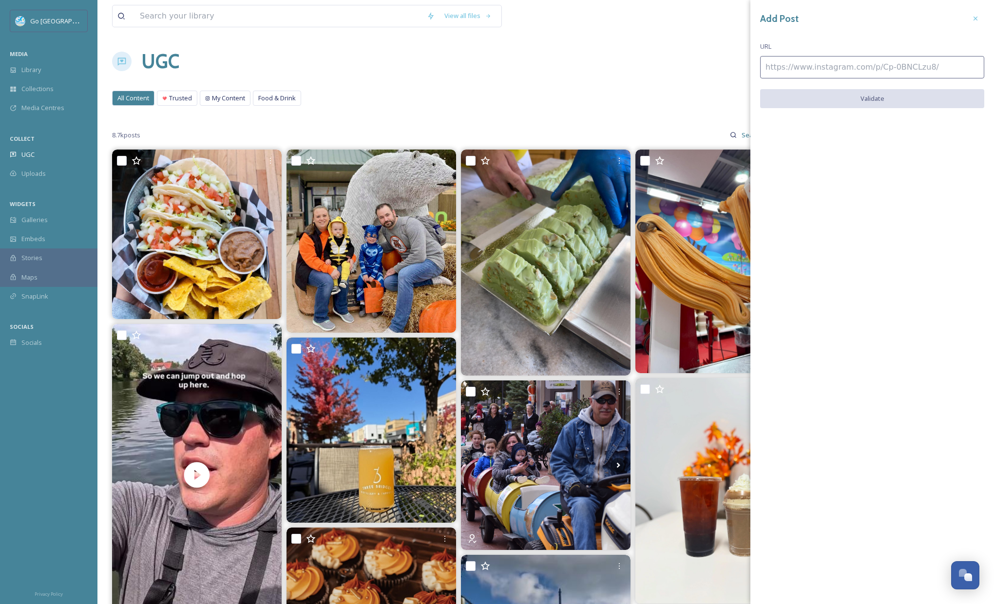
click at [837, 71] on input at bounding box center [872, 67] width 224 height 22
paste input "[URL][DOMAIN_NAME]"
type input "[URL][DOMAIN_NAME]"
click at [861, 88] on div "Add Post URL [URL][DOMAIN_NAME] Validate" at bounding box center [872, 67] width 244 height 134
click at [859, 102] on button "Validate" at bounding box center [872, 99] width 224 height 20
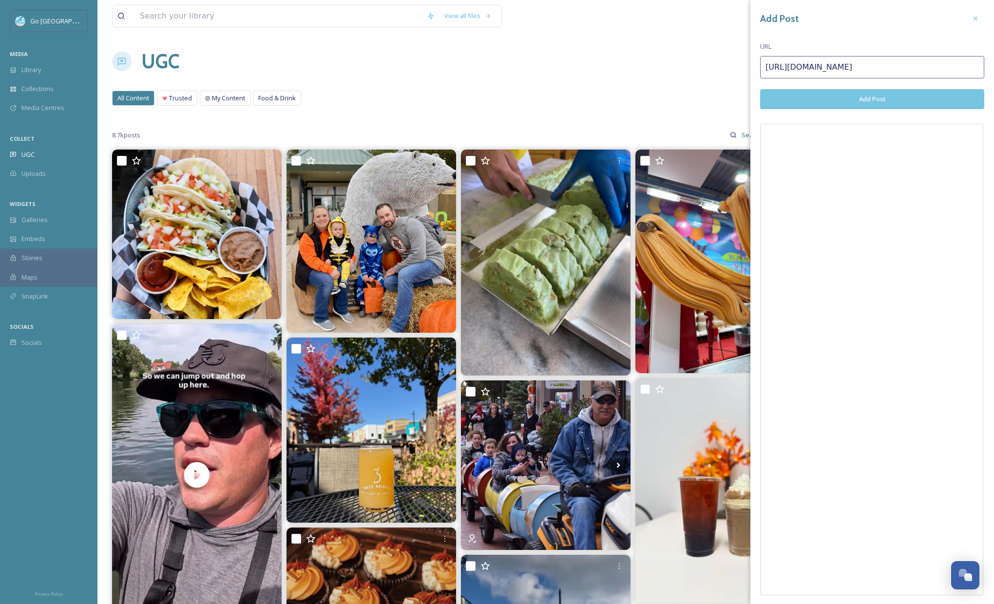
click at [862, 96] on button "Add Post" at bounding box center [872, 99] width 224 height 20
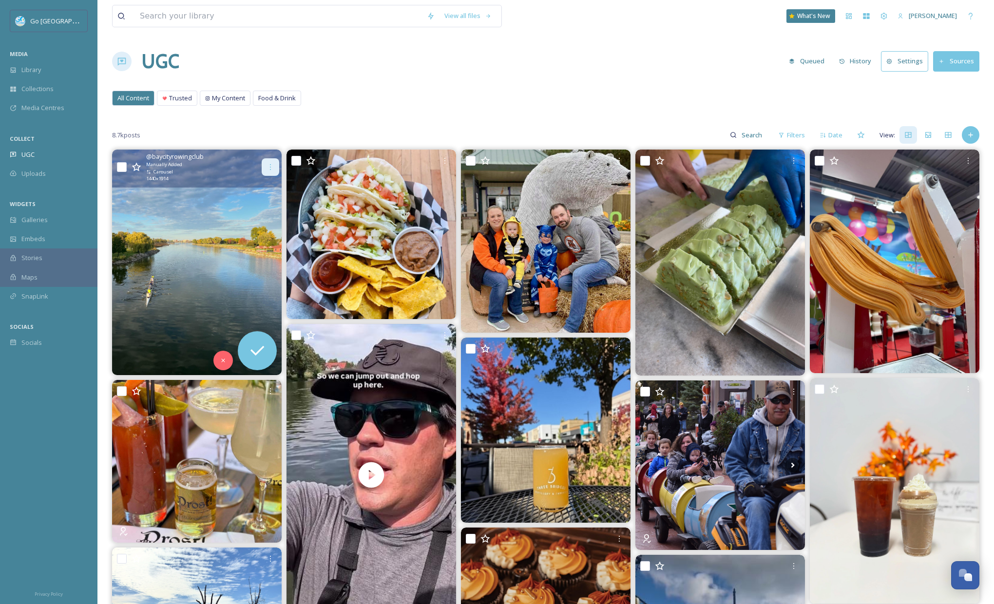
click at [268, 159] on div at bounding box center [271, 167] width 18 height 18
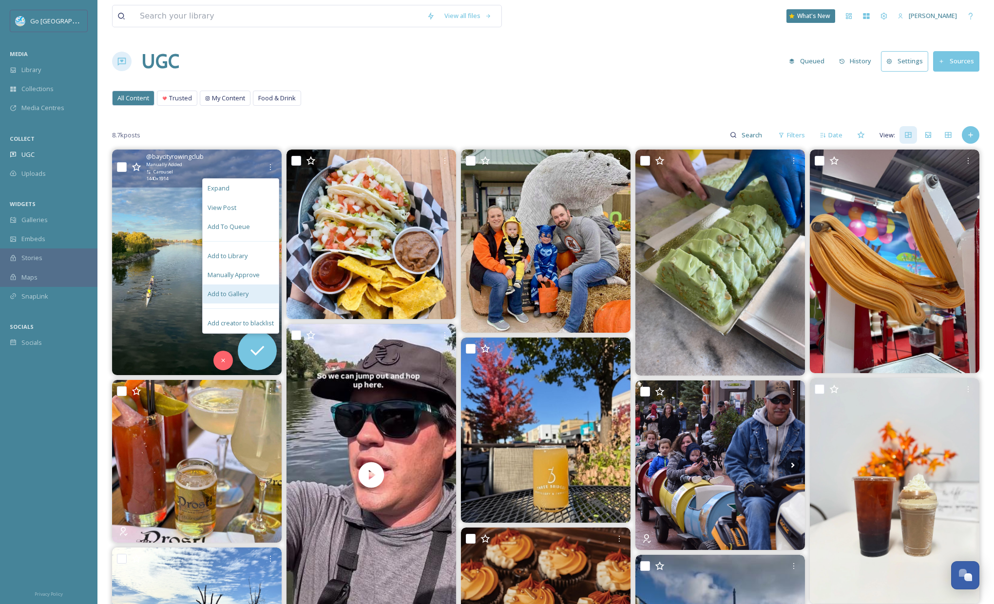
click at [250, 290] on div "Add to Gallery" at bounding box center [241, 294] width 76 height 19
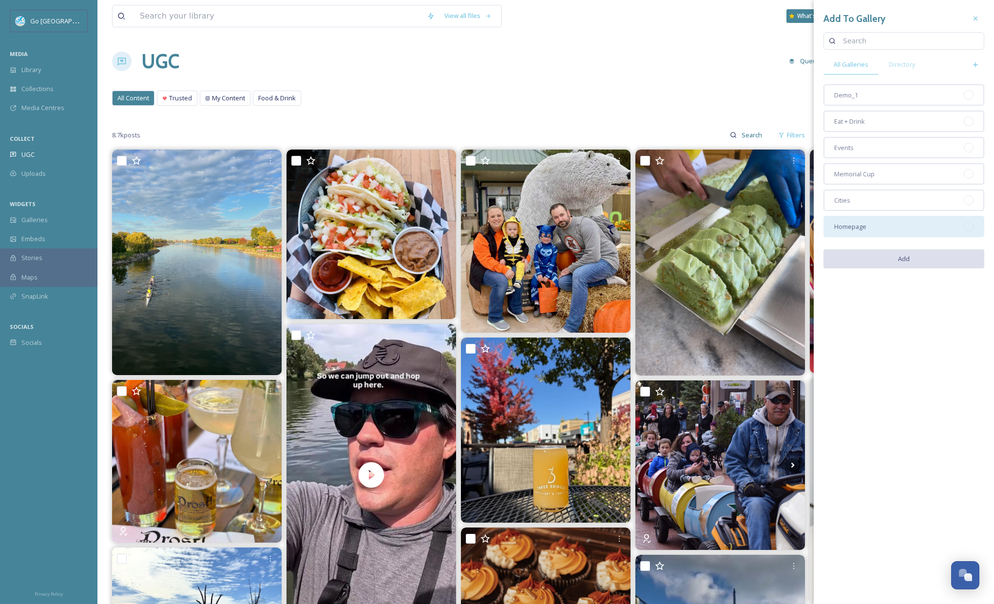
click at [877, 225] on div "Homepage" at bounding box center [904, 226] width 161 height 21
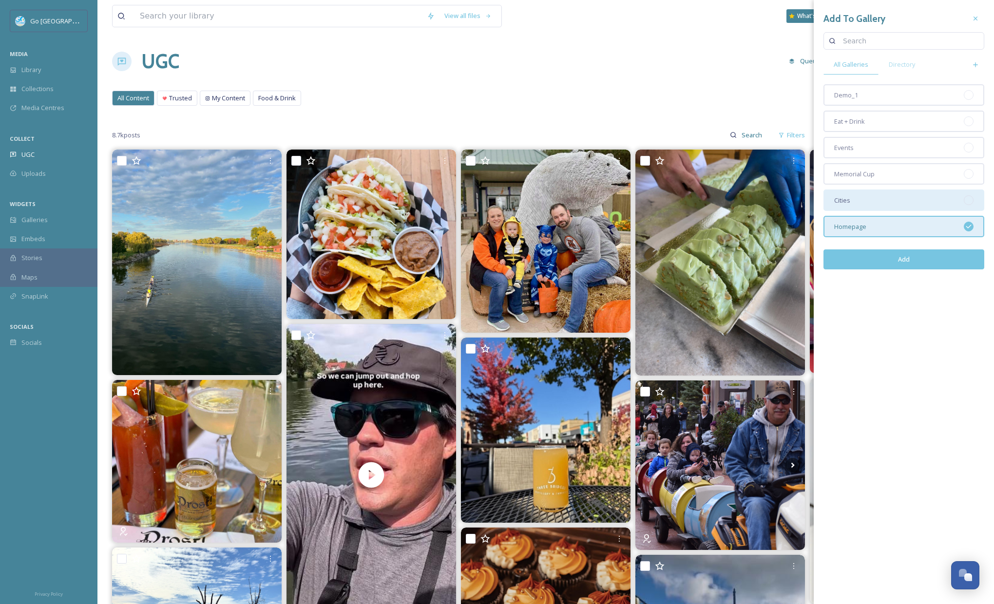
click at [859, 192] on div "Cities" at bounding box center [904, 200] width 161 height 21
click at [885, 260] on button "Add" at bounding box center [904, 260] width 161 height 20
